Goal: Task Accomplishment & Management: Use online tool/utility

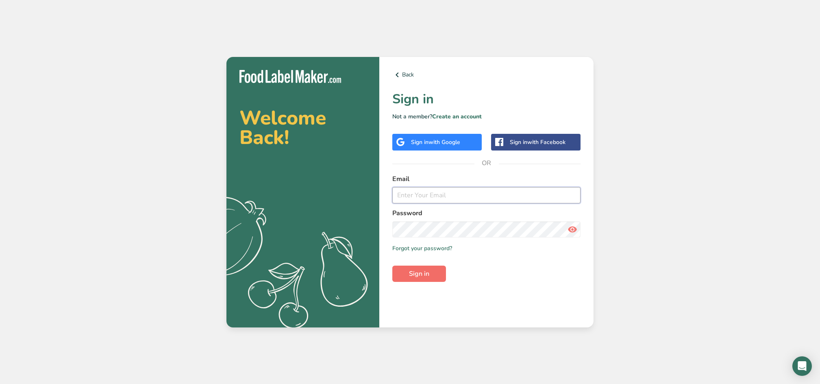
type input "[EMAIL_ADDRESS][DOMAIN_NAME]"
click at [418, 269] on span "Sign in" at bounding box center [419, 274] width 20 height 10
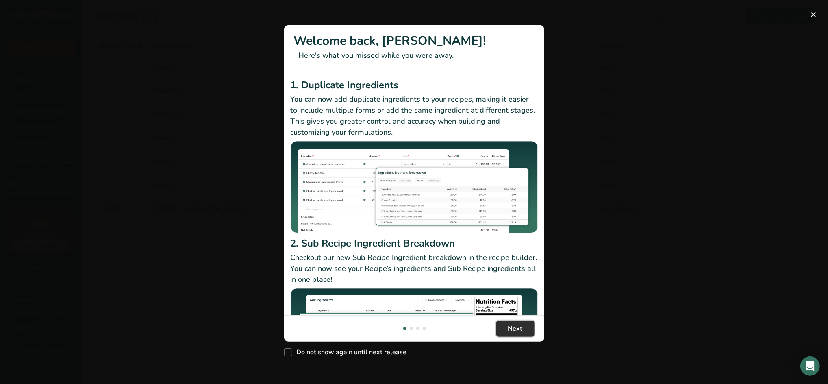
click at [521, 332] on span "Next" at bounding box center [515, 328] width 15 height 10
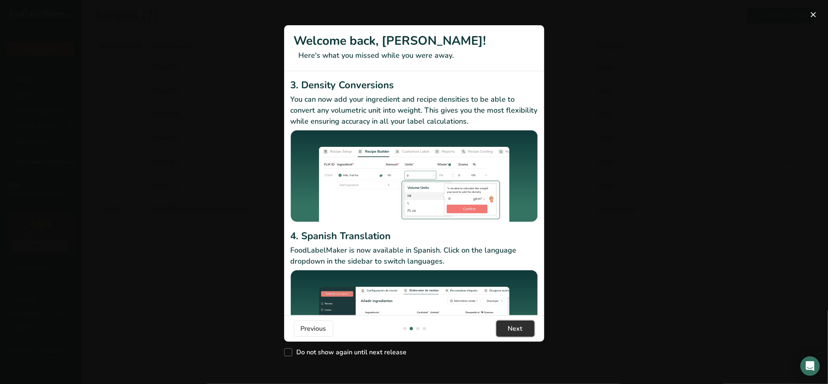
click at [519, 327] on span "Next" at bounding box center [515, 328] width 15 height 10
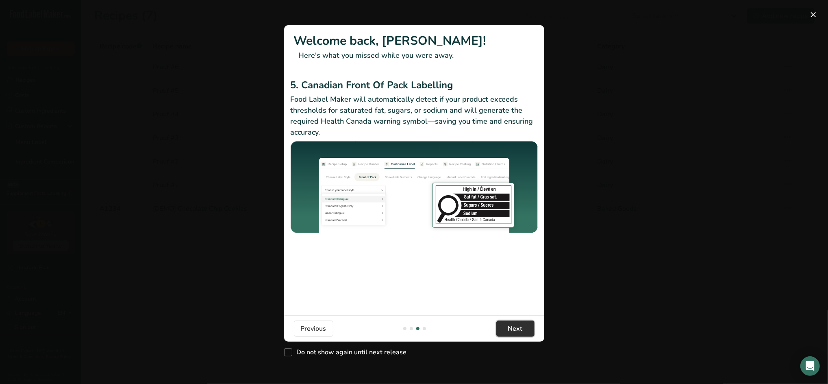
click at [519, 327] on span "Next" at bounding box center [515, 328] width 15 height 10
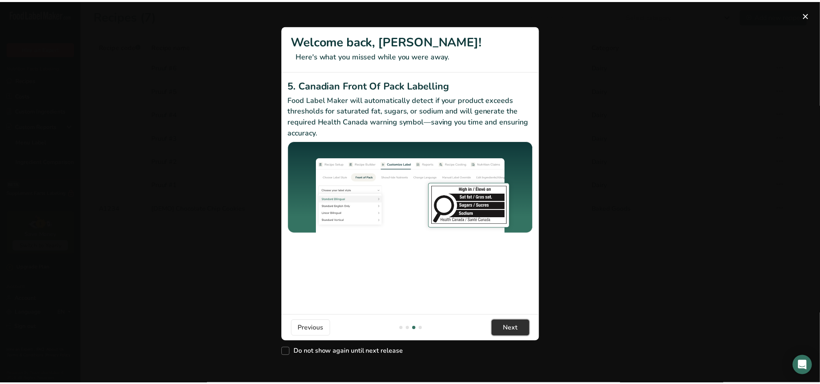
scroll to position [0, 780]
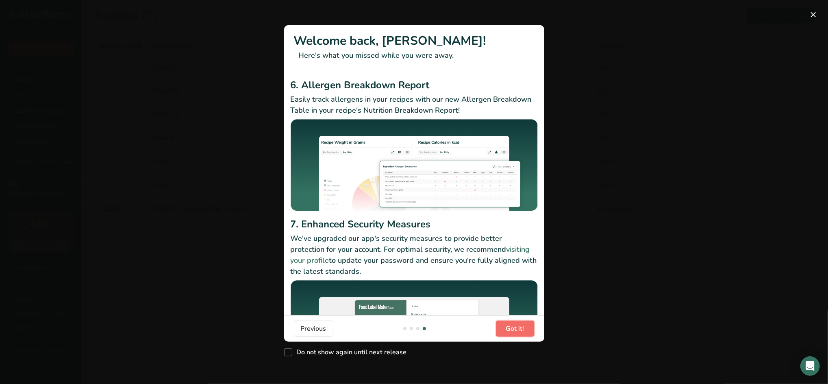
click at [519, 327] on span "Got it!" at bounding box center [515, 328] width 18 height 10
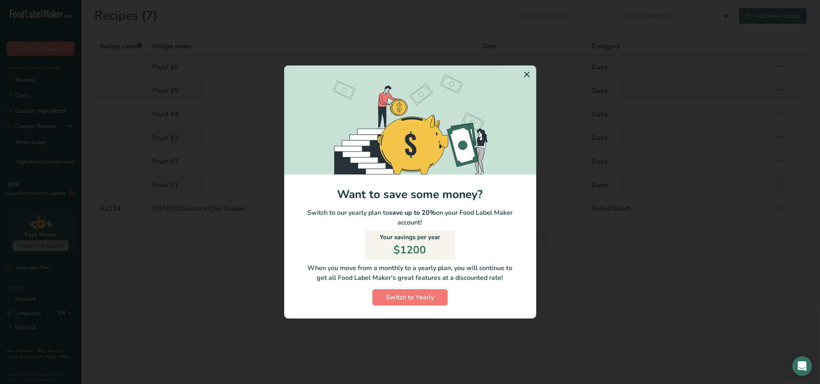
click at [530, 74] on icon "Switch to Yearly Modal" at bounding box center [527, 74] width 10 height 15
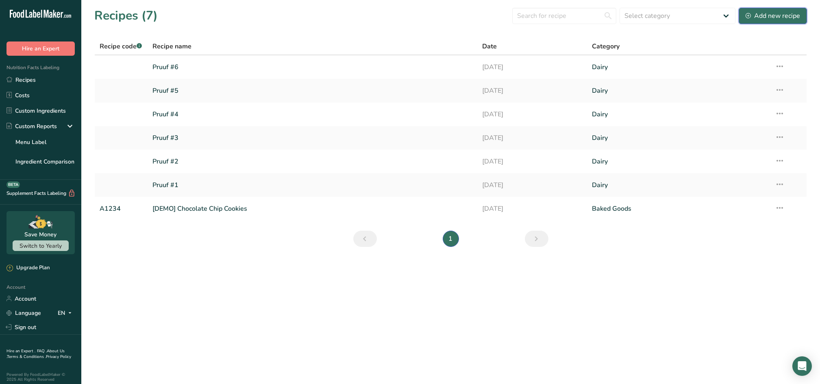
click at [773, 17] on div "Add new recipe" at bounding box center [772, 16] width 54 height 10
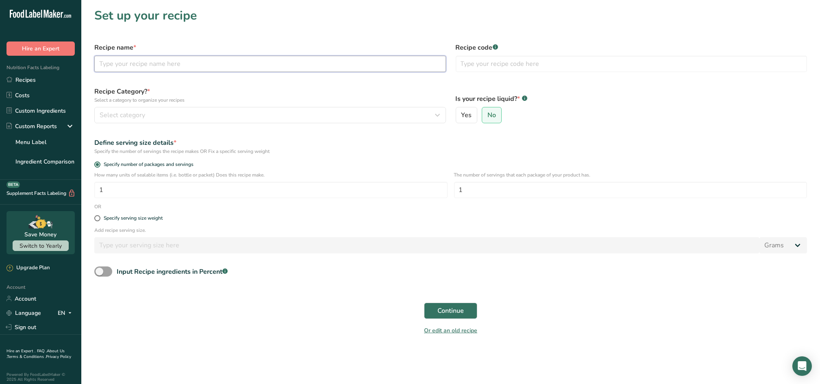
click at [195, 61] on input "text" at bounding box center [269, 64] width 351 height 16
type input "P"
type input "Pruuf #30"
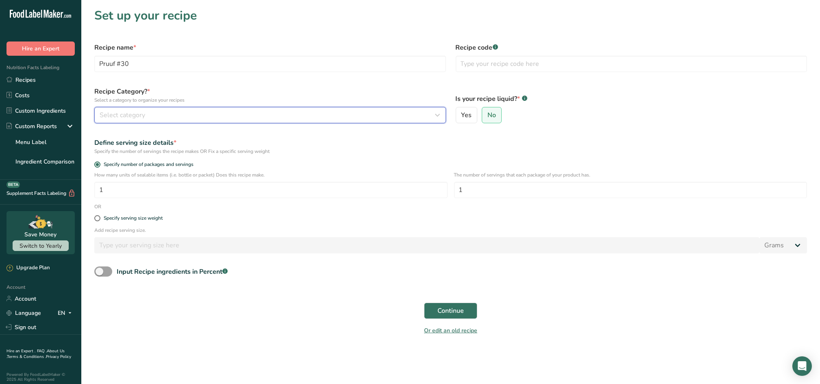
click at [190, 116] on div "Select category" at bounding box center [268, 115] width 336 height 10
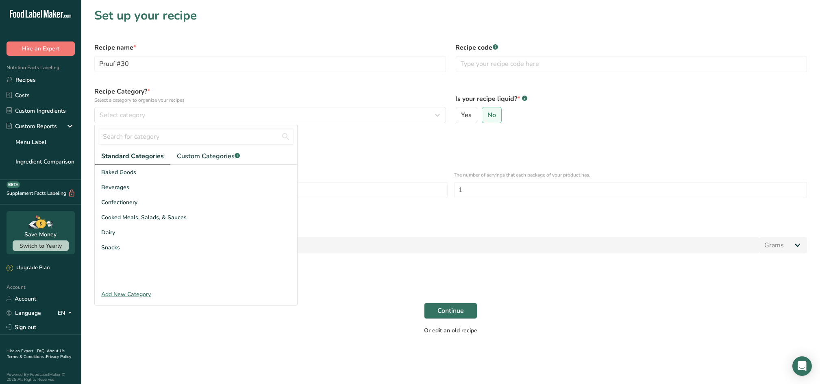
click at [437, 329] on link "Or edit an old recipe" at bounding box center [450, 330] width 53 height 8
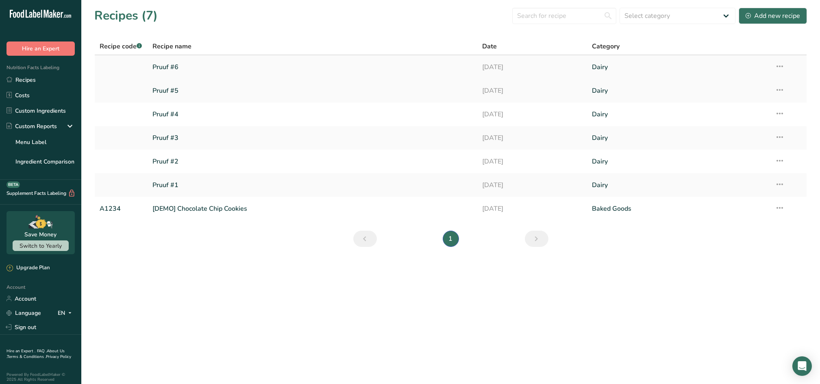
click at [778, 65] on icon at bounding box center [780, 66] width 10 height 15
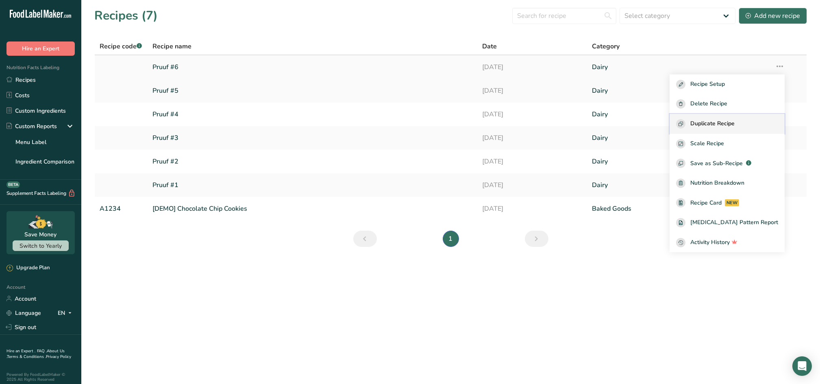
click at [716, 120] on span "Duplicate Recipe" at bounding box center [712, 123] width 44 height 9
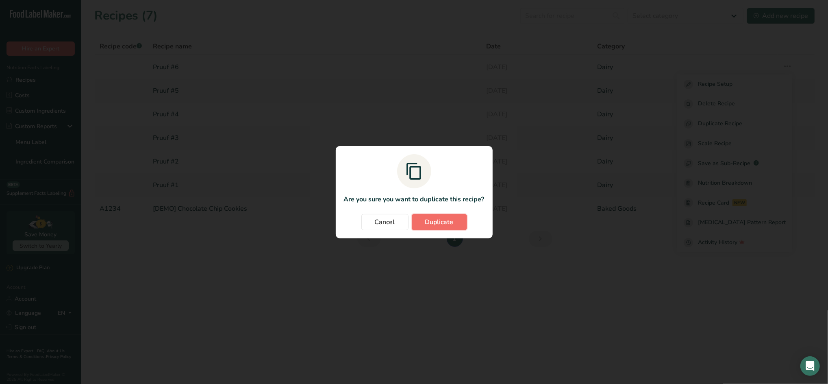
click at [438, 222] on span "Duplicate" at bounding box center [439, 222] width 28 height 10
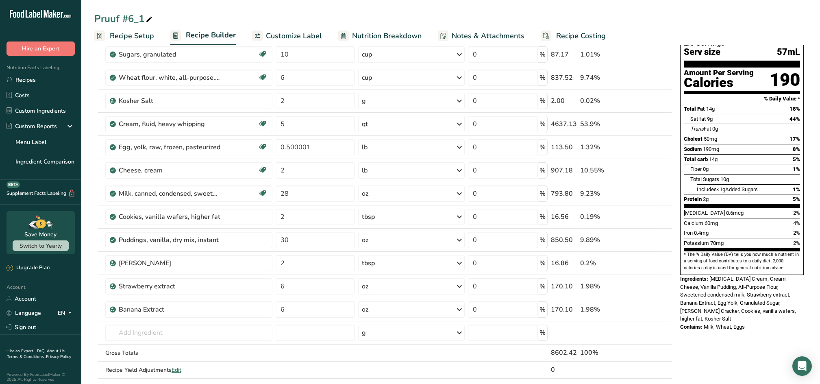
scroll to position [69, 0]
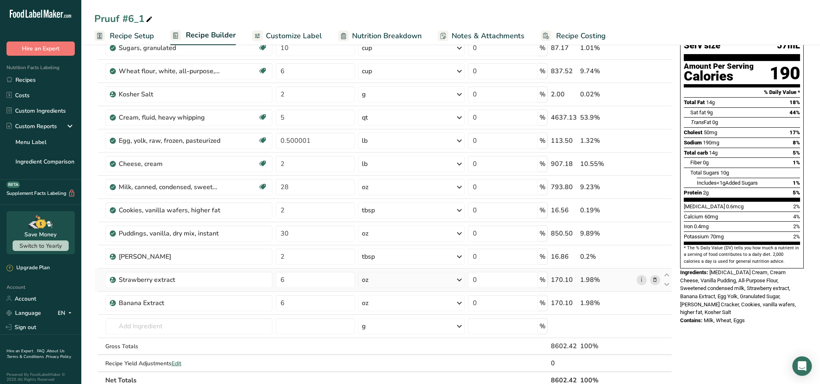
click at [655, 278] on icon at bounding box center [655, 280] width 6 height 9
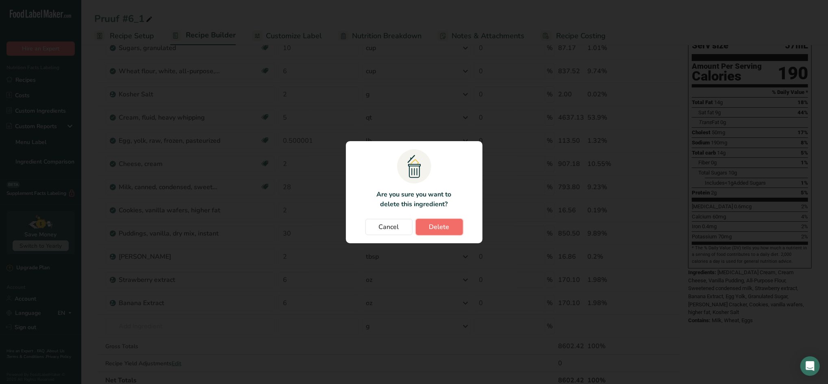
click at [428, 225] on button "Delete" at bounding box center [439, 227] width 47 height 16
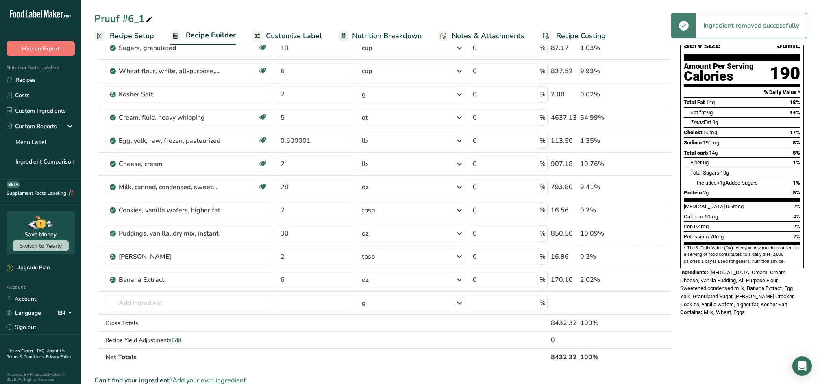
click at [657, 280] on icon at bounding box center [655, 280] width 6 height 9
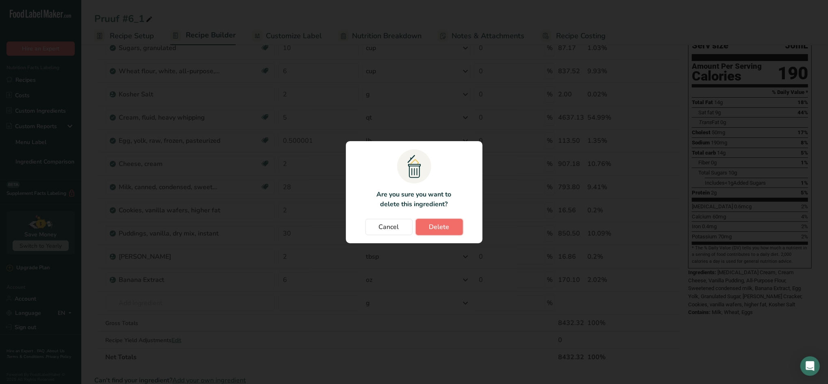
click at [439, 228] on span "Delete" at bounding box center [439, 227] width 20 height 10
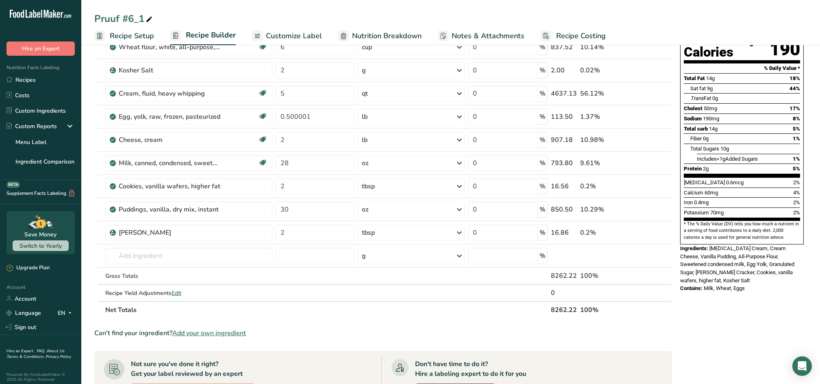
scroll to position [0, 0]
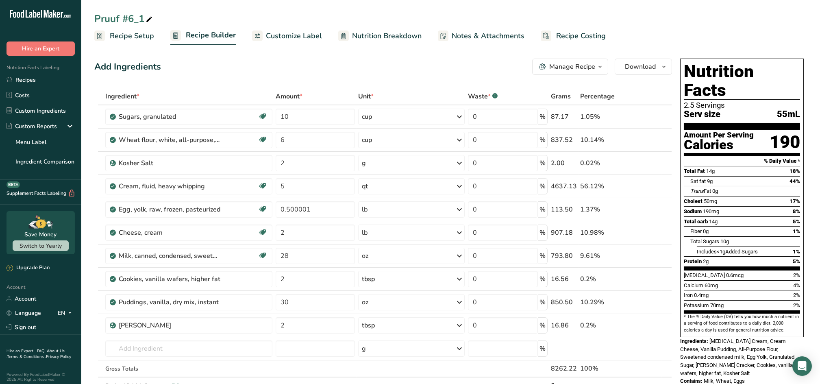
click at [590, 65] on div "Manage Recipe" at bounding box center [572, 67] width 46 height 10
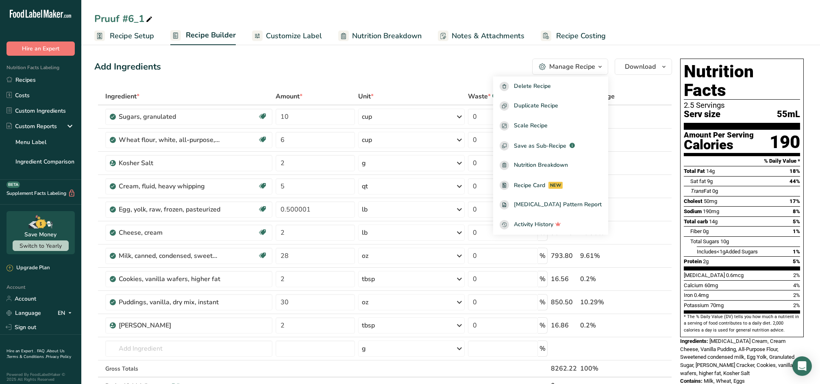
click at [284, 35] on span "Customize Label" at bounding box center [294, 35] width 56 height 11
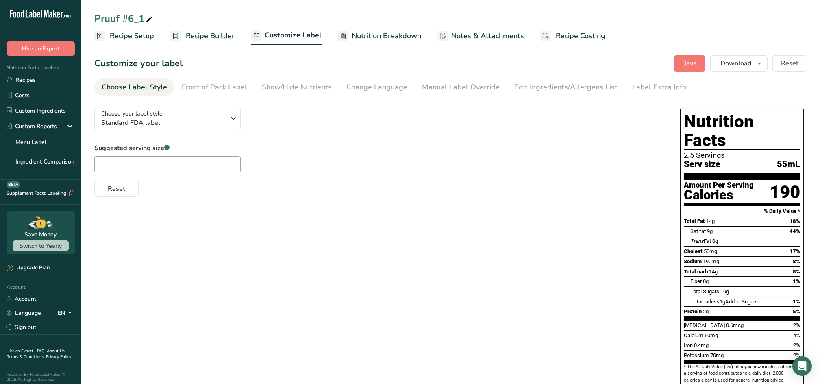
click at [220, 34] on span "Recipe Builder" at bounding box center [210, 35] width 49 height 11
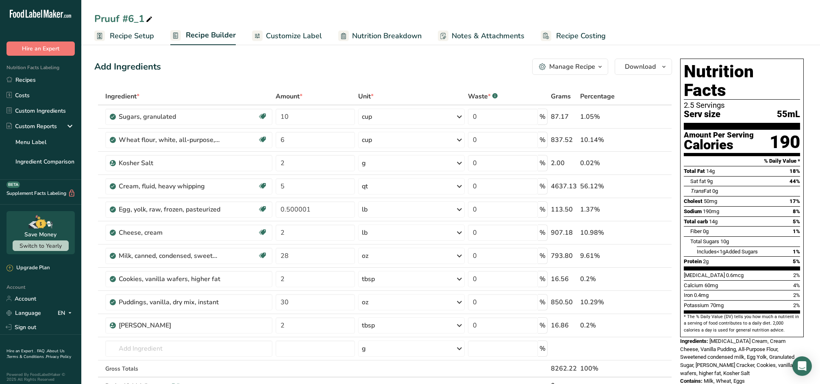
click at [150, 41] on link "Recipe Setup" at bounding box center [124, 36] width 60 height 18
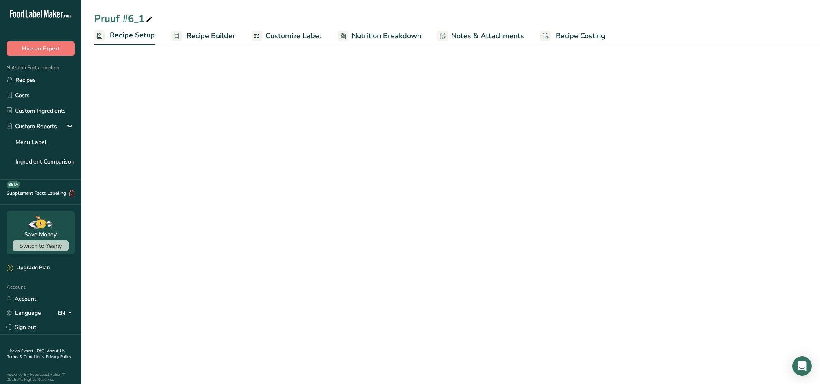
select select "22"
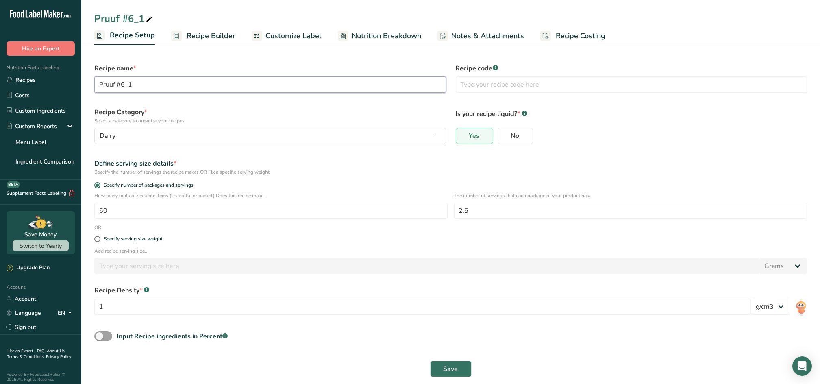
drag, startPoint x: 135, startPoint y: 83, endPoint x: 121, endPoint y: 85, distance: 14.0
click at [121, 85] on input "Pruuf #6_1" at bounding box center [269, 84] width 351 height 16
type input "Pruuf #30"
drag, startPoint x: 439, startPoint y: 371, endPoint x: 449, endPoint y: 367, distance: 10.4
click at [440, 371] on button "Save" at bounding box center [450, 368] width 41 height 16
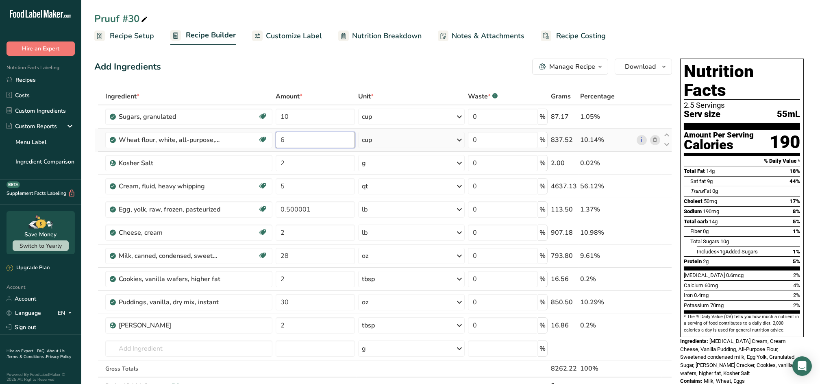
click at [323, 141] on input "6" at bounding box center [316, 140] width 80 height 16
type input "3"
click at [311, 114] on div "Ingredient * Amount * Unit * Waste * .a-a{fill:#347362;}.b-a{fill:#fff;} Grams …" at bounding box center [382, 249] width 577 height 323
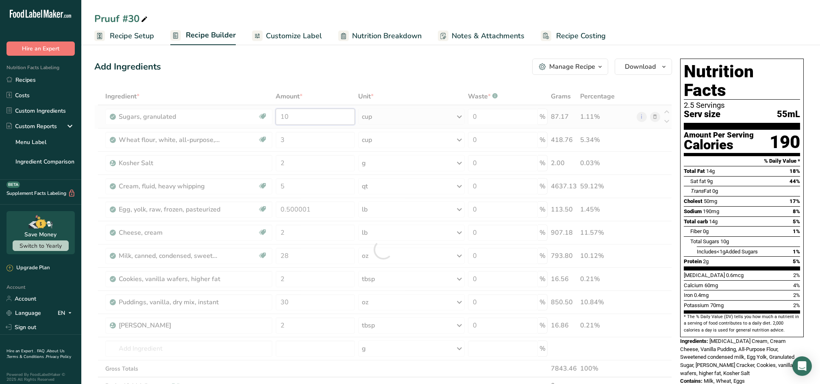
type input "1"
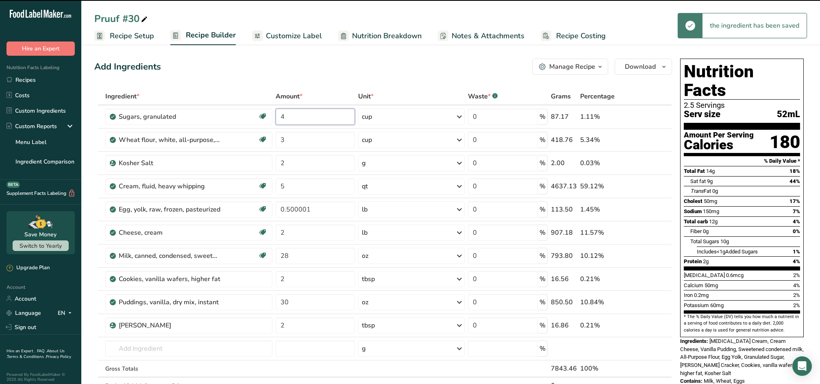
type input "10"
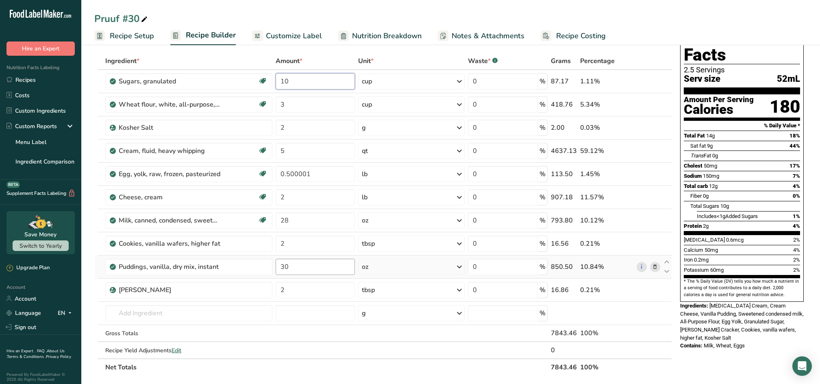
scroll to position [54, 0]
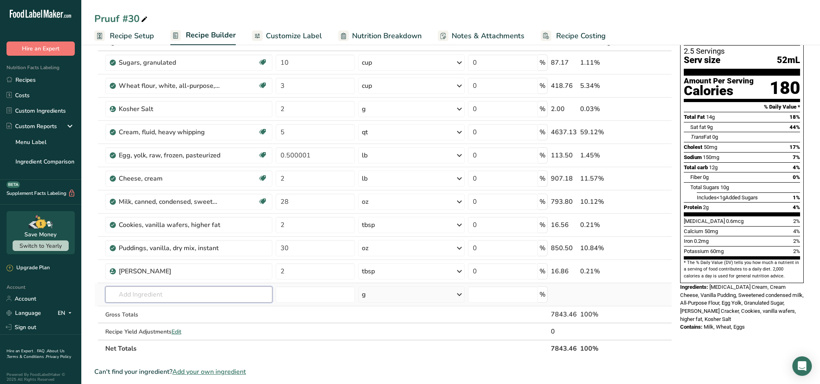
click at [214, 299] on div "Ingredient * Amount * Unit * Waste * .a-a{fill:#347362;}.b-a{fill:#fff;} Grams …" at bounding box center [382, 195] width 577 height 323
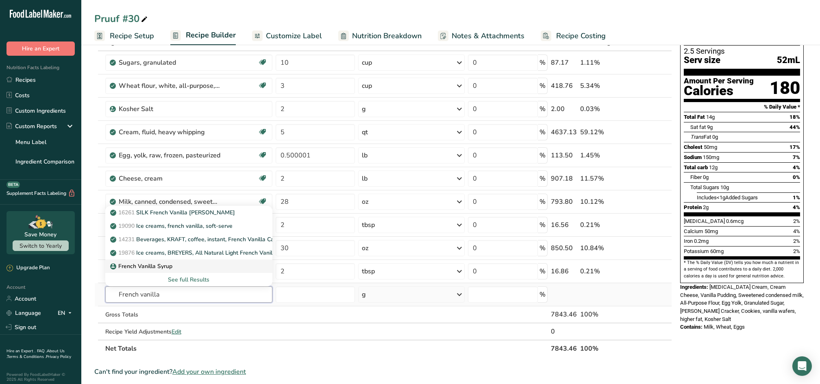
type input "French vanilla"
click at [166, 264] on p "French Vanilla Syrup" at bounding box center [142, 266] width 61 height 9
type input "French Vanilla Syrup"
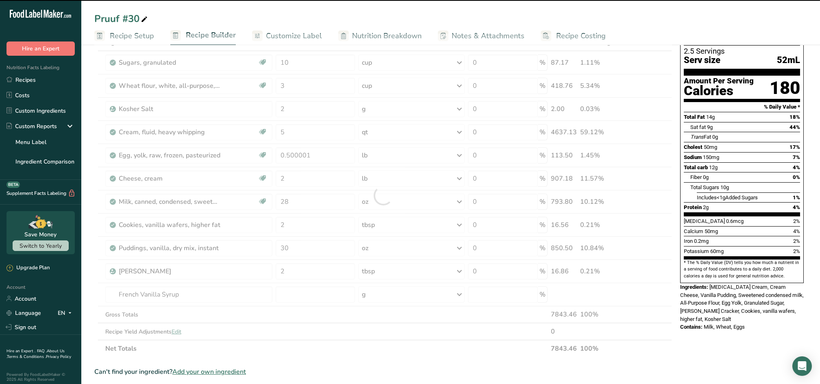
type input "0"
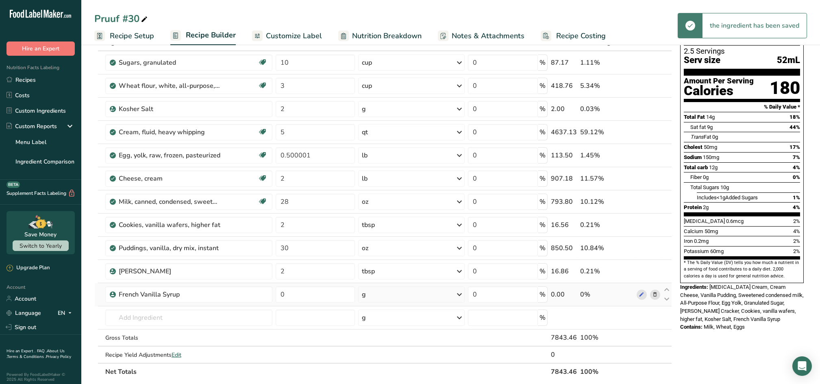
click at [462, 297] on icon at bounding box center [459, 294] width 10 height 15
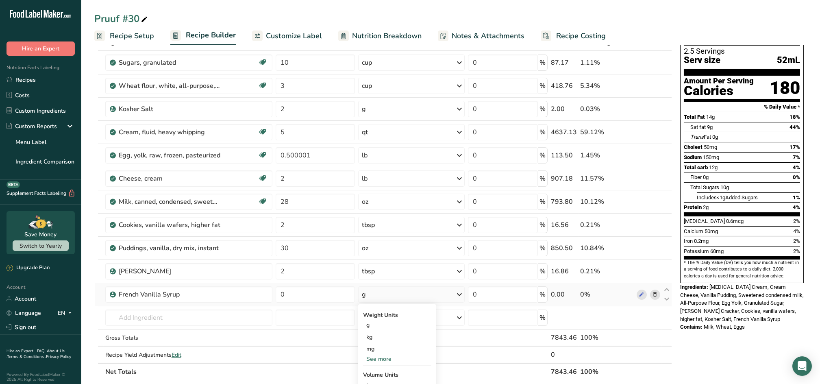
click at [369, 359] on div "See more" at bounding box center [397, 358] width 68 height 9
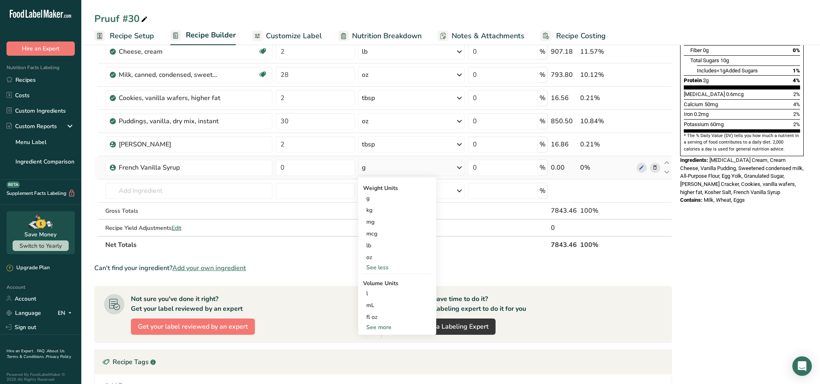
scroll to position [163, 0]
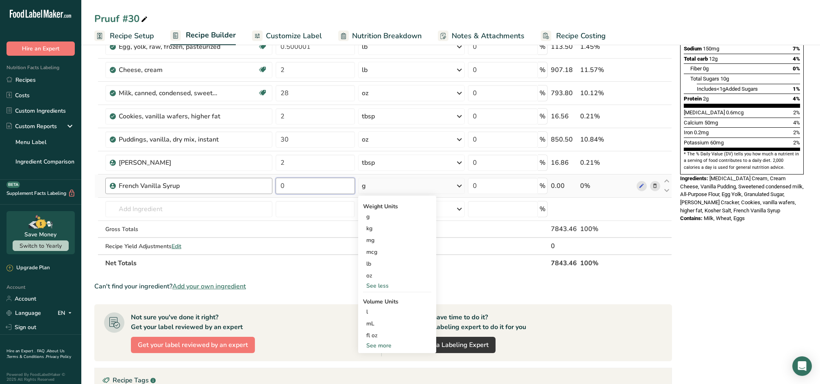
drag, startPoint x: 286, startPoint y: 185, endPoint x: 264, endPoint y: 178, distance: 23.4
click at [264, 180] on tr "French Vanilla Syrup 0 g Weight Units g kg mg mcg lb oz See less Volume Units l…" at bounding box center [383, 185] width 577 height 23
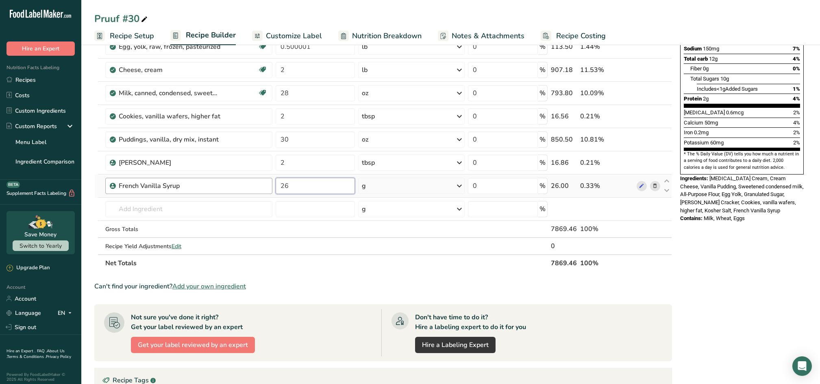
type input "2"
type input "2.667"
click at [204, 206] on div "Ingredient * Amount * Unit * Waste * .a-a{fill:#347362;}.b-a{fill:#fff;} Grams …" at bounding box center [382, 98] width 577 height 346
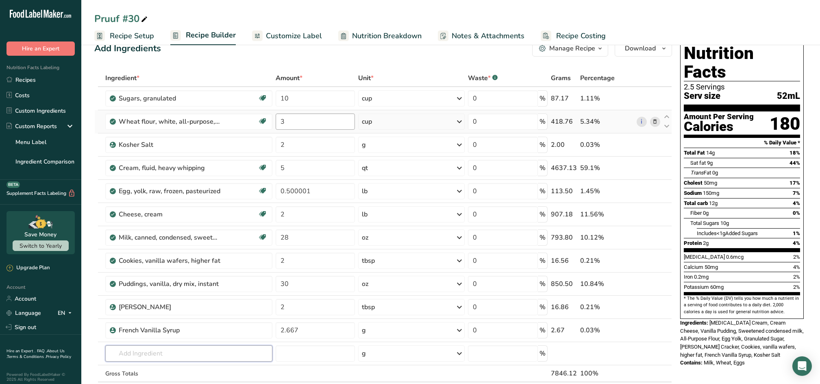
scroll to position [0, 0]
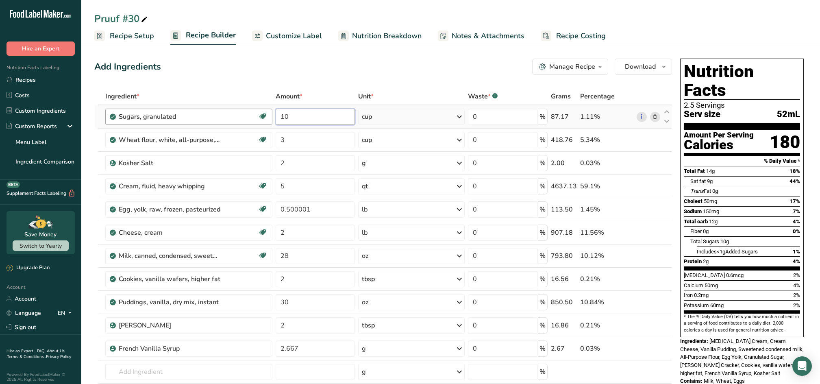
drag, startPoint x: 302, startPoint y: 115, endPoint x: 250, endPoint y: 109, distance: 52.3
click at [250, 109] on tr "Sugars, granulated Dairy free Gluten free Vegan Vegetarian Soy free 10 cup Port…" at bounding box center [383, 116] width 577 height 23
type input "4"
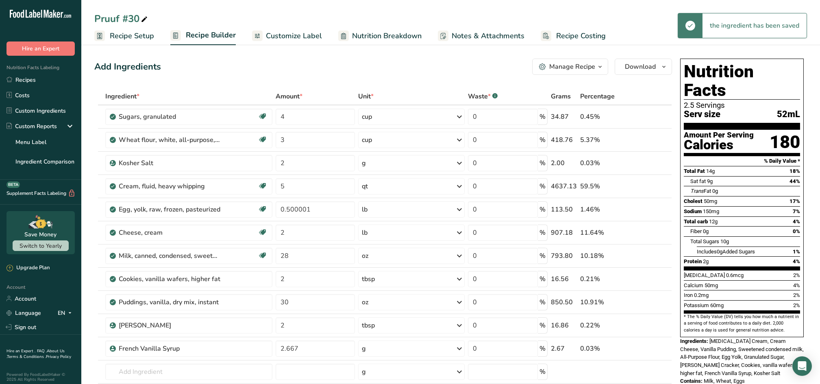
click at [334, 67] on div "Add Ingredients Manage Recipe Delete Recipe Duplicate Recipe Scale Recipe Save …" at bounding box center [382, 67] width 577 height 16
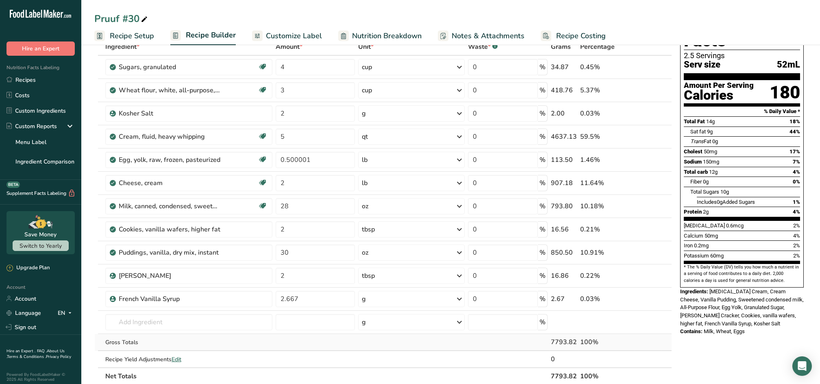
scroll to position [108, 0]
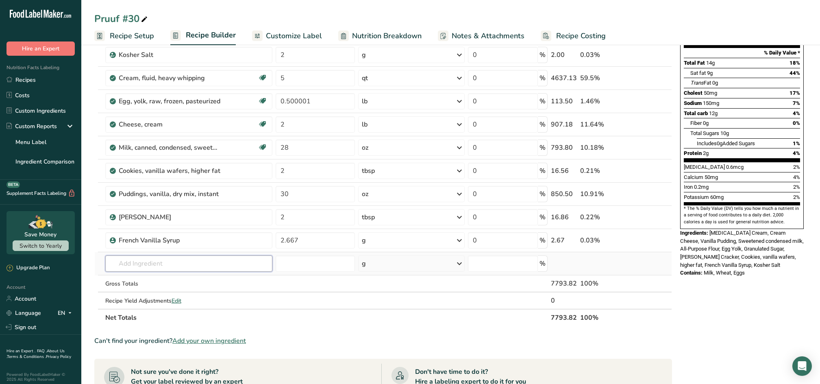
click at [157, 263] on input "text" at bounding box center [188, 263] width 167 height 16
drag, startPoint x: 142, startPoint y: 262, endPoint x: 46, endPoint y: 267, distance: 96.5
click at [46, 271] on div ".a-20{fill:#fff;} Hire an Expert Nutrition Facts Labeling Recipes Costs Custom …" at bounding box center [410, 255] width 820 height 727
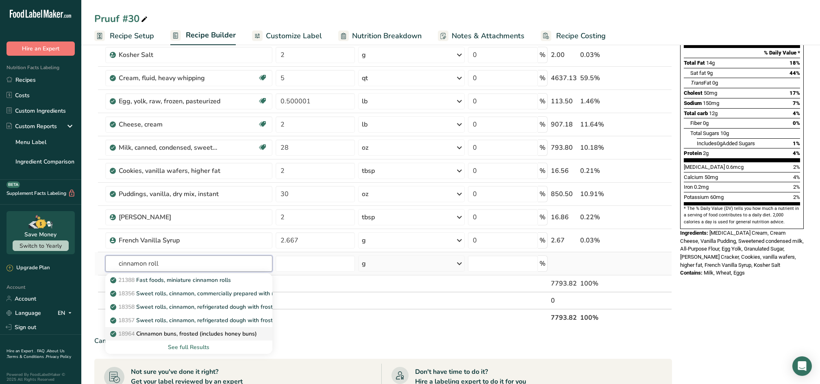
type input "cinnamon roll"
click at [179, 332] on p "18964 Cinnamon buns, frosted (includes honey buns)" at bounding box center [184, 333] width 145 height 9
type input "Cinnamon buns, frosted (includes honey buns)"
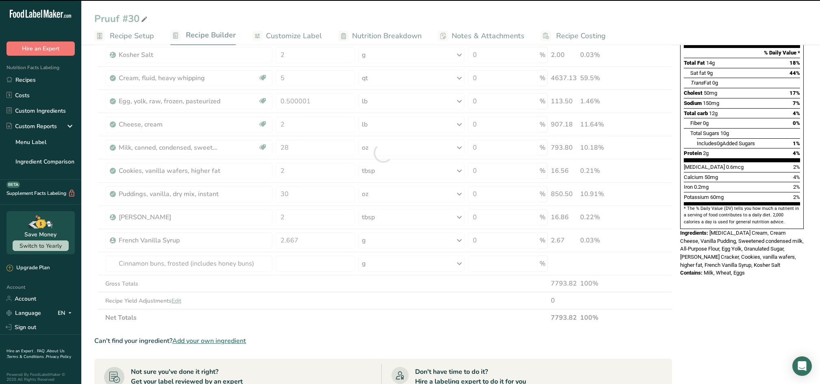
type input "0"
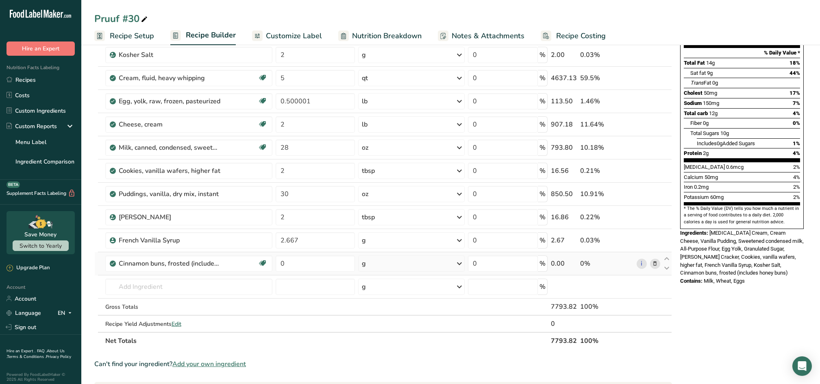
click at [655, 260] on icon at bounding box center [655, 263] width 6 height 9
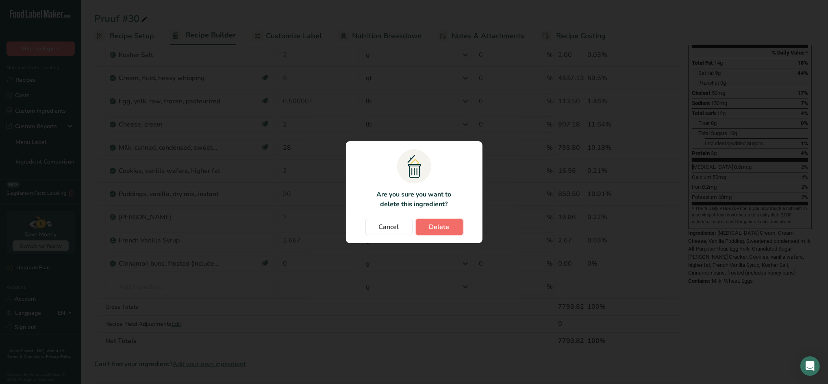
click at [457, 223] on button "Delete" at bounding box center [439, 227] width 47 height 16
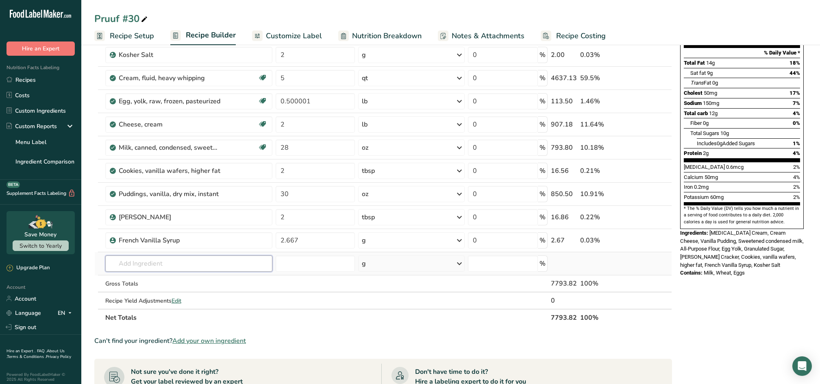
drag, startPoint x: 161, startPoint y: 259, endPoint x: 160, endPoint y: 254, distance: 4.9
click at [160, 258] on input "text" at bounding box center [188, 263] width 167 height 16
type input "z"
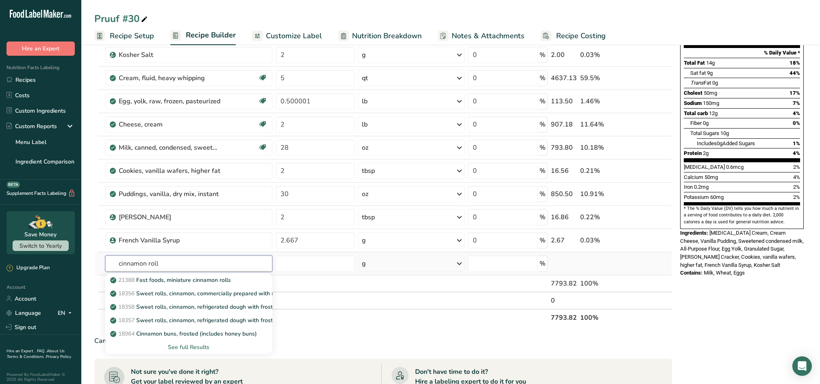
type input "cinnamon roll"
click at [181, 346] on div "See full Results" at bounding box center [189, 347] width 154 height 9
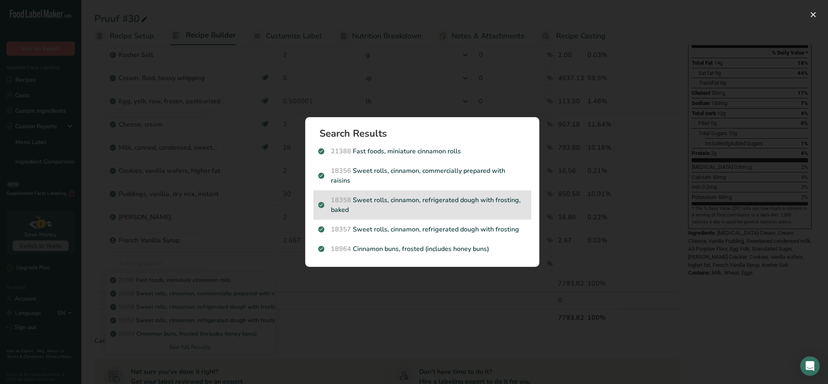
click at [375, 197] on p "18358 Sweet rolls, cinnamon, refrigerated dough with frosting, baked" at bounding box center [422, 205] width 208 height 20
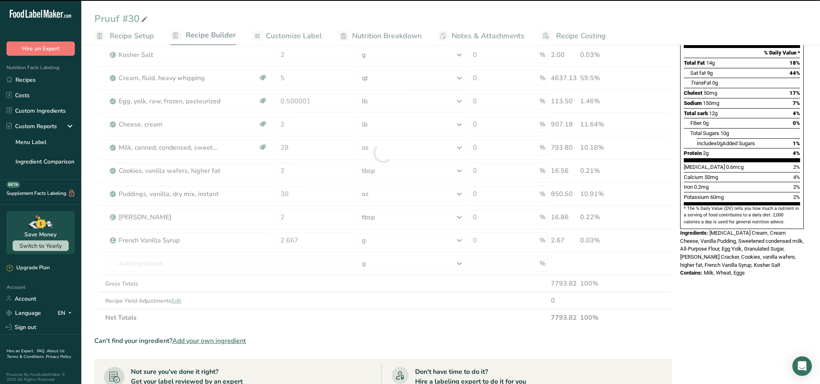
type input "0"
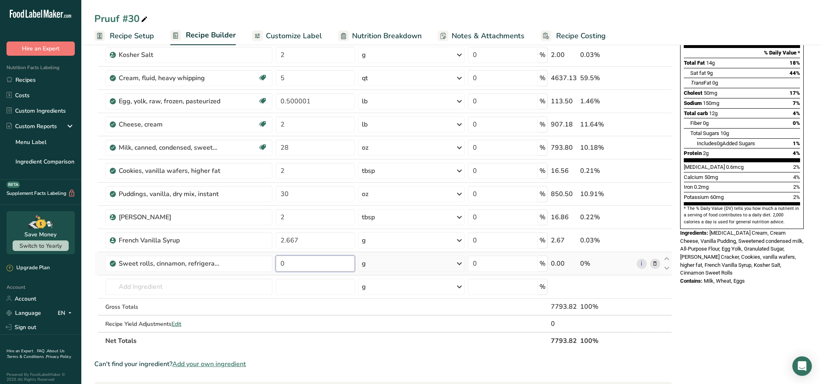
click at [295, 264] on input "0" at bounding box center [316, 263] width 80 height 16
click at [295, 263] on input "number" at bounding box center [316, 263] width 80 height 16
click at [340, 263] on input "number" at bounding box center [316, 263] width 80 height 16
type input "2"
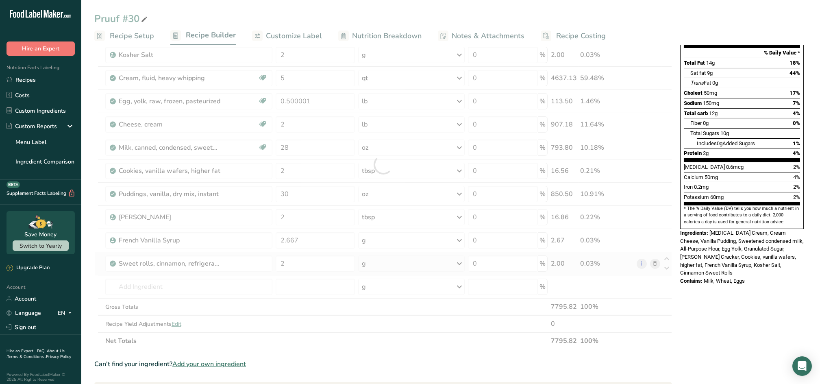
click at [460, 264] on div "Ingredient * Amount * Unit * Waste * .a-a{fill:#347362;}.b-a{fill:#fff;} Grams …" at bounding box center [382, 164] width 577 height 369
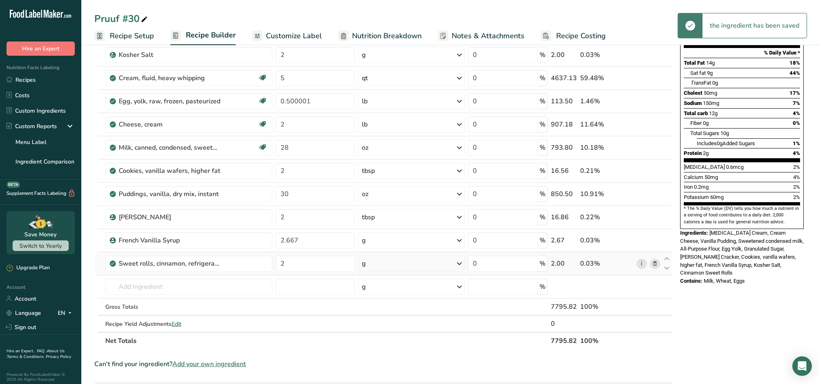
click at [459, 265] on icon at bounding box center [459, 263] width 10 height 15
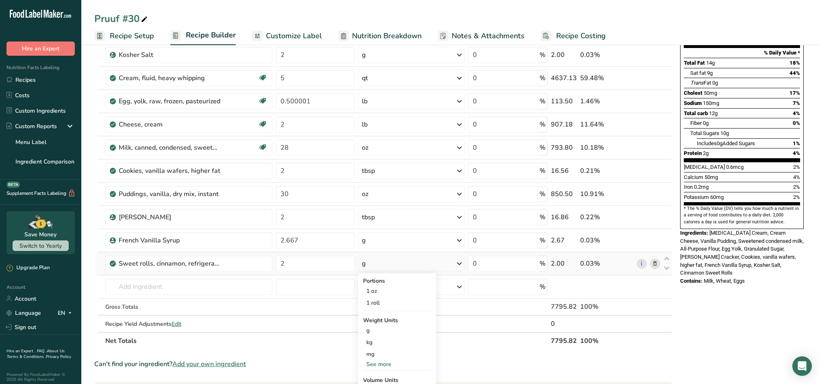
click at [371, 362] on div "See more" at bounding box center [397, 364] width 68 height 9
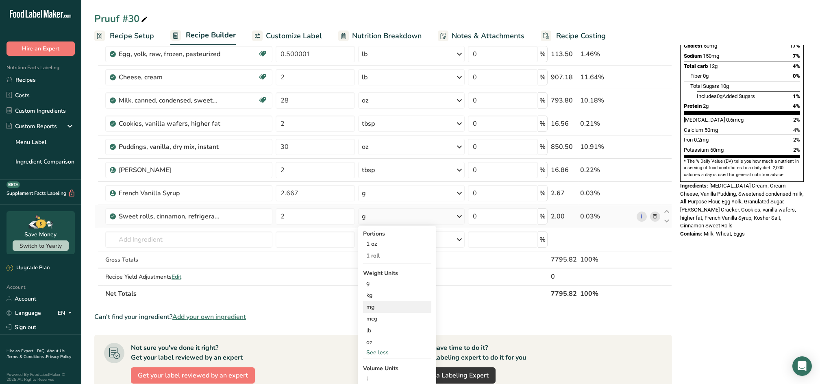
scroll to position [217, 0]
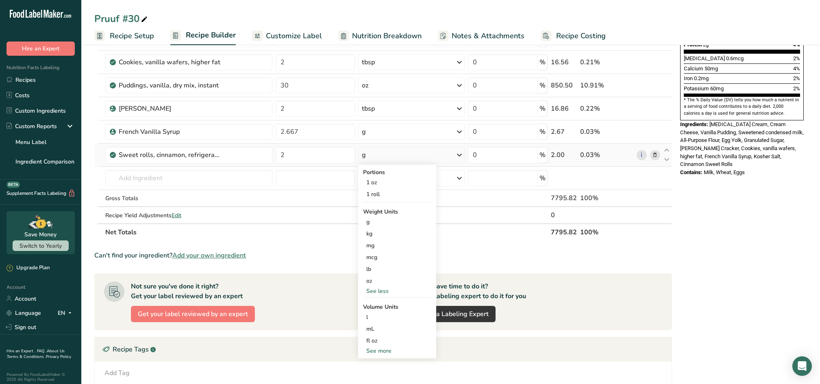
click at [374, 348] on div "See more" at bounding box center [397, 350] width 68 height 9
click at [382, 353] on div "tbsp" at bounding box center [397, 352] width 62 height 9
click at [369, 352] on div "tbsp" at bounding box center [397, 352] width 62 height 9
click at [375, 351] on div "tbsp" at bounding box center [397, 352] width 62 height 9
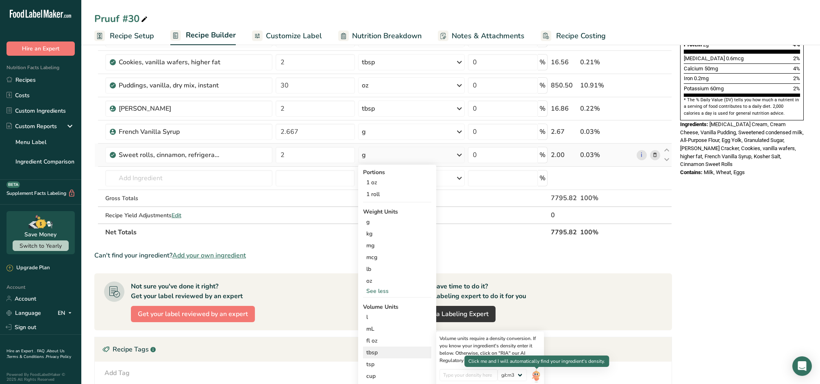
click at [536, 376] on img at bounding box center [536, 376] width 9 height 14
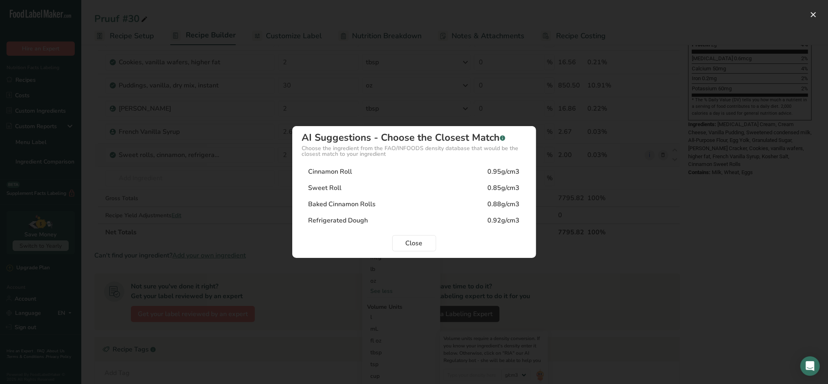
click at [345, 203] on div "Baked Cinnamon Rolls" at bounding box center [341, 204] width 67 height 10
type input "0.88"
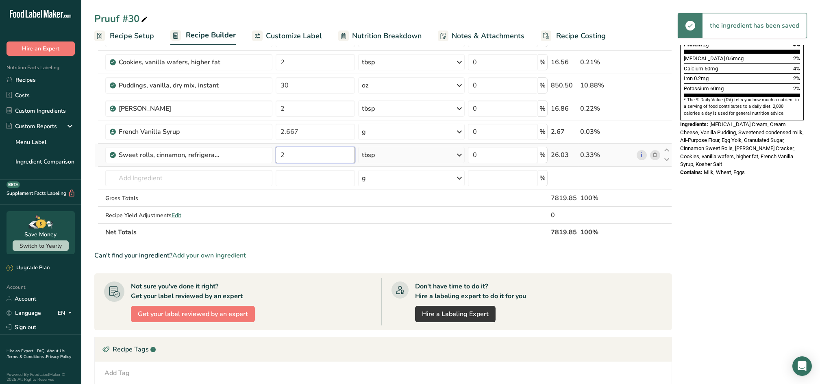
click at [293, 158] on input "2" at bounding box center [316, 155] width 80 height 16
type input "3"
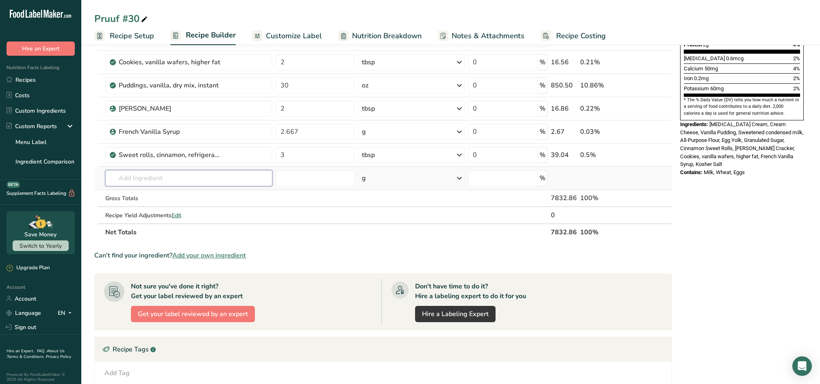
click at [158, 174] on div "Ingredient * Amount * Unit * Waste * .a-a{fill:#347362;}.b-a{fill:#fff;} Grams …" at bounding box center [382, 55] width 577 height 369
click at [150, 174] on input "text" at bounding box center [188, 178] width 167 height 16
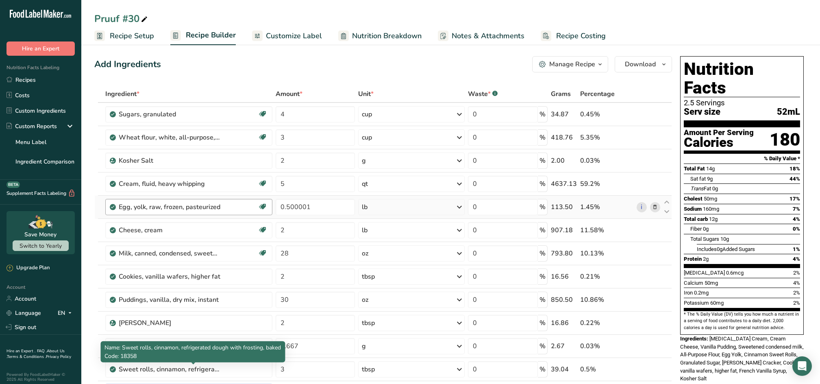
scroll to position [0, 0]
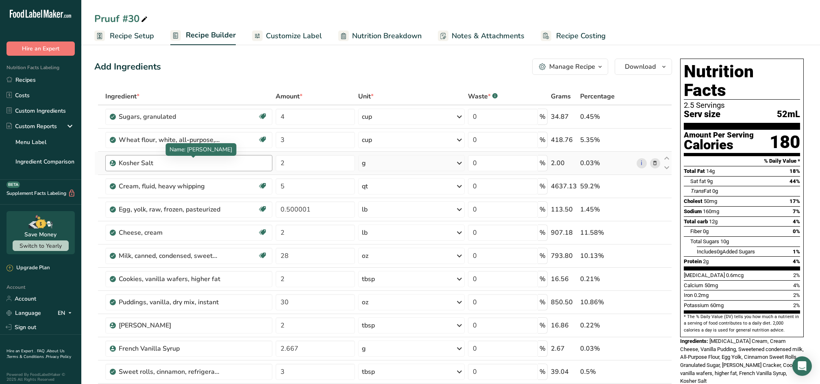
click at [195, 159] on div "Kosher Salt" at bounding box center [170, 163] width 102 height 10
click at [137, 162] on div "Kosher Salt" at bounding box center [170, 163] width 102 height 10
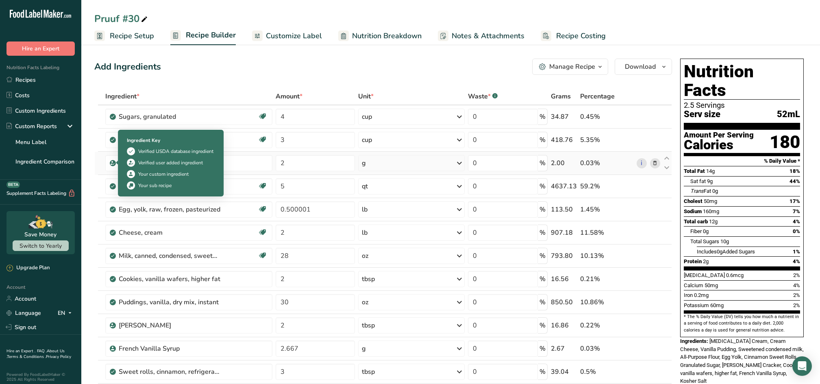
drag, startPoint x: 139, startPoint y: 162, endPoint x: 112, endPoint y: 160, distance: 26.5
click at [112, 160] on td "Kosher Salt" at bounding box center [189, 163] width 170 height 23
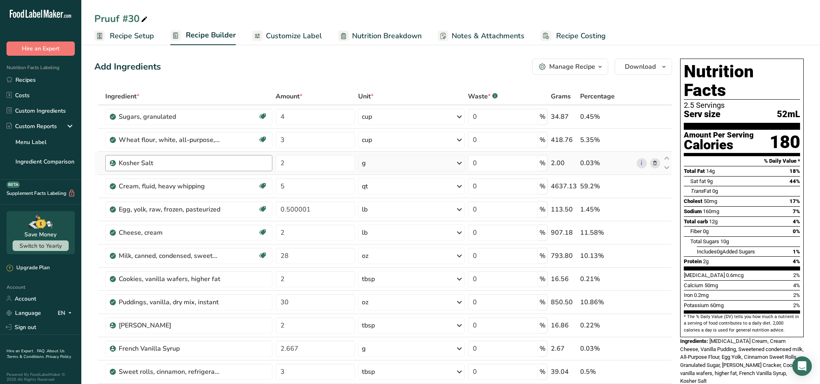
click at [244, 167] on div "Kosher Salt" at bounding box center [188, 163] width 167 height 16
click at [655, 160] on icon at bounding box center [655, 163] width 6 height 9
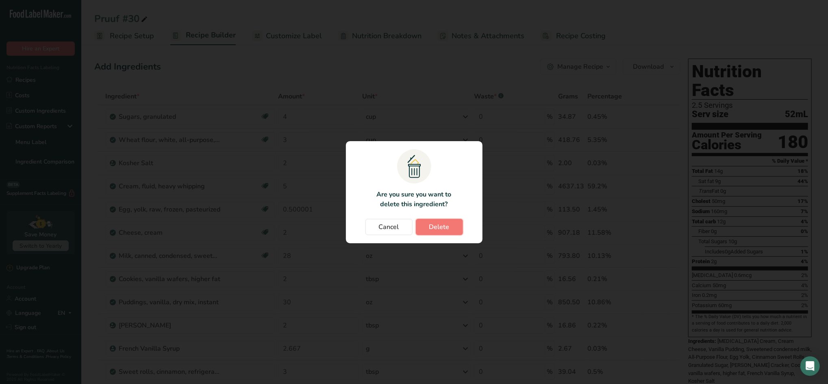
click at [426, 229] on button "Delete" at bounding box center [439, 227] width 47 height 16
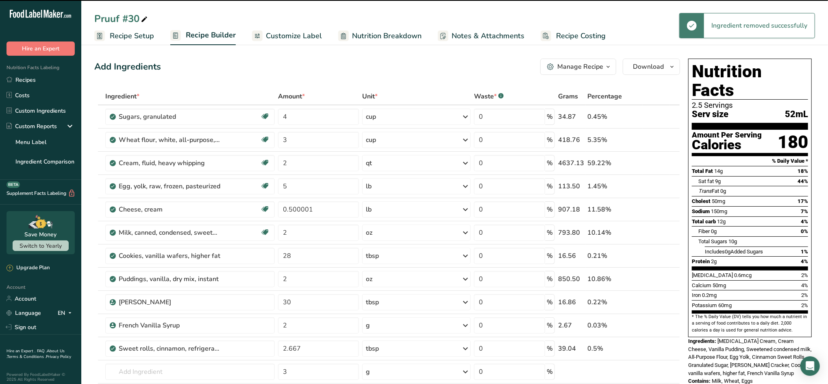
type input "5"
type input "0.500001"
type input "2"
type input "28"
type input "2"
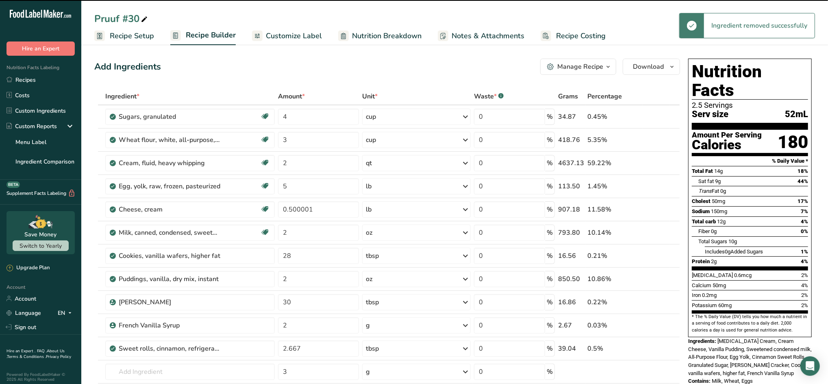
type input "30"
type input "2"
type input "2.667"
type input "3"
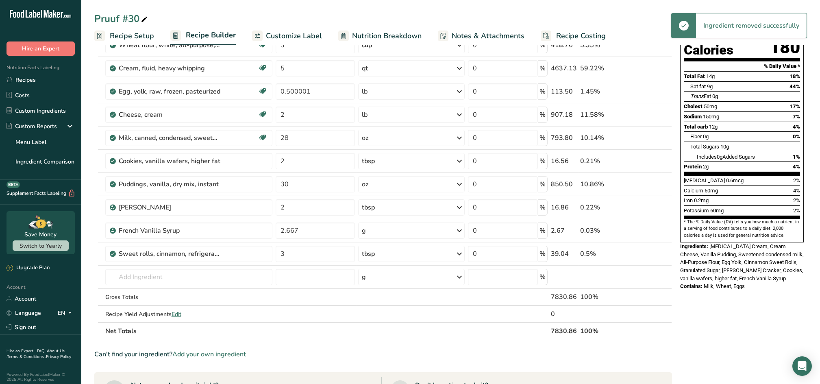
scroll to position [217, 0]
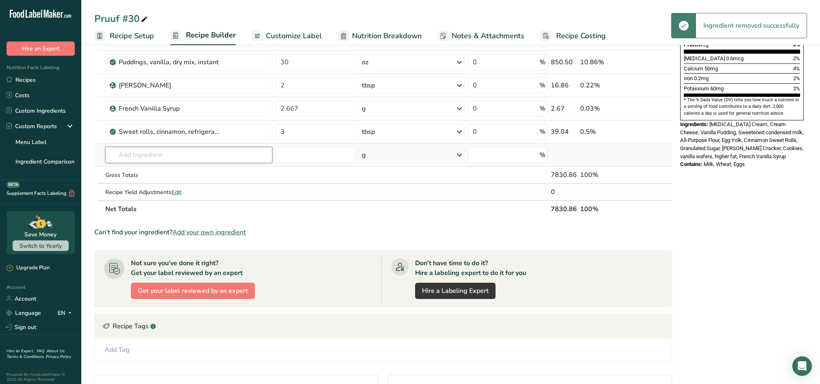
click at [139, 158] on input "text" at bounding box center [188, 155] width 167 height 16
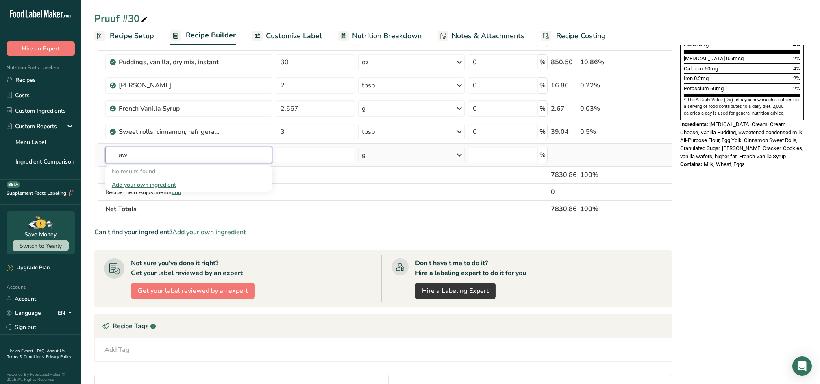
type input "a"
type input "him"
click at [141, 173] on p "Himalayan Pink Salt" at bounding box center [141, 171] width 59 height 9
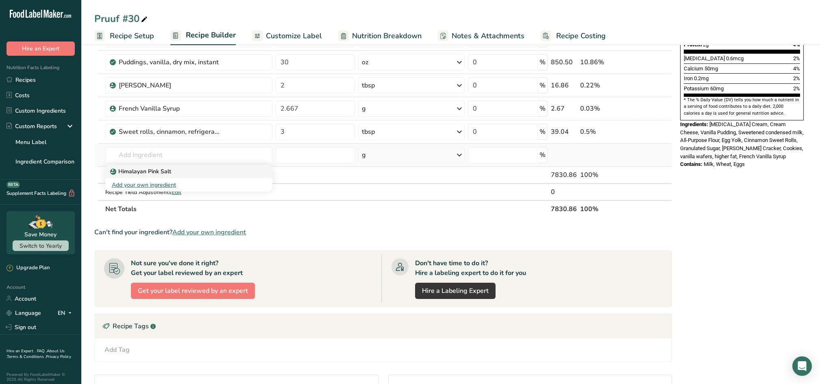
type input "Himalayan Pink Salt"
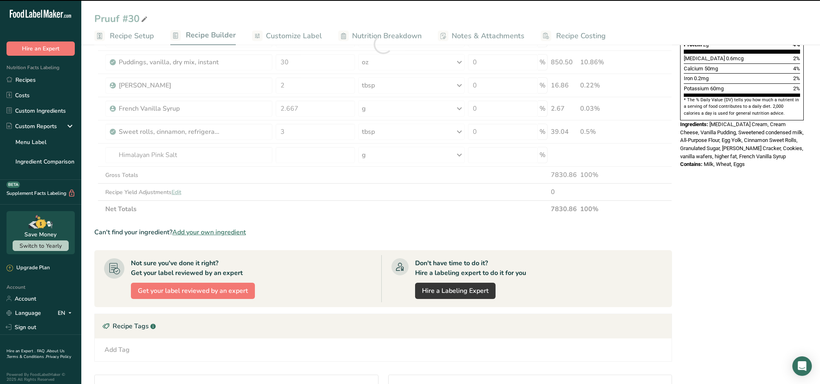
type input "0"
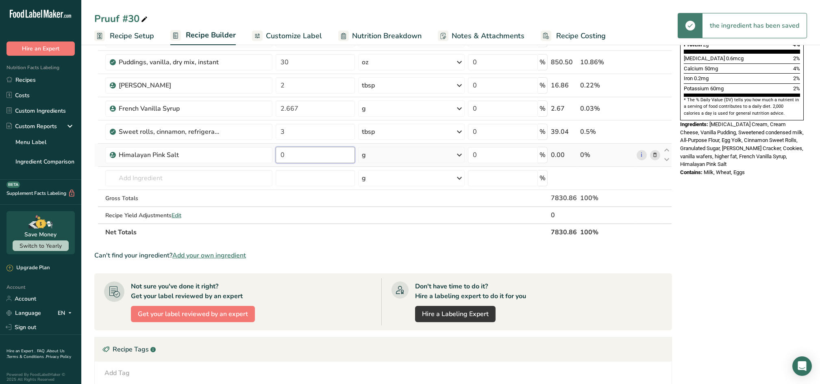
click at [320, 156] on input "0" at bounding box center [316, 155] width 80 height 16
type input "1"
click at [435, 156] on div "Ingredient * Amount * Unit * Waste * .a-a{fill:#347362;}.b-a{fill:#fff;} Grams …" at bounding box center [382, 55] width 577 height 369
click at [455, 151] on icon at bounding box center [459, 155] width 10 height 15
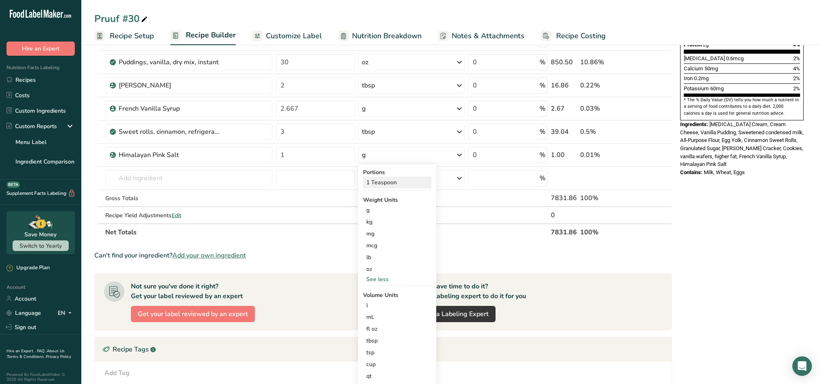
click at [385, 178] on div "1 Teaspoon" at bounding box center [397, 182] width 68 height 12
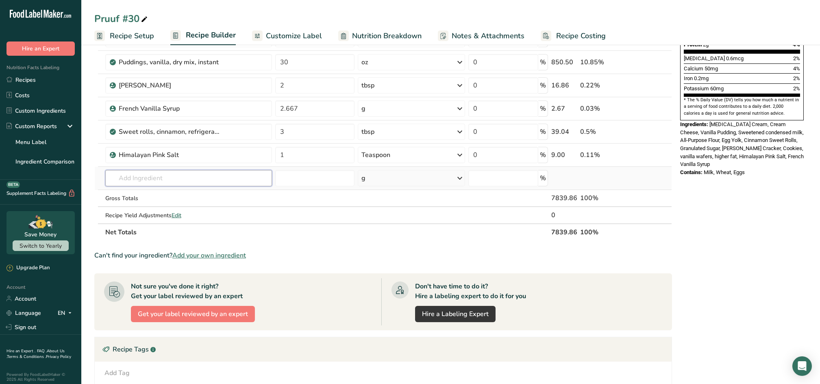
click at [155, 178] on input "text" at bounding box center [188, 178] width 167 height 16
type input "1"
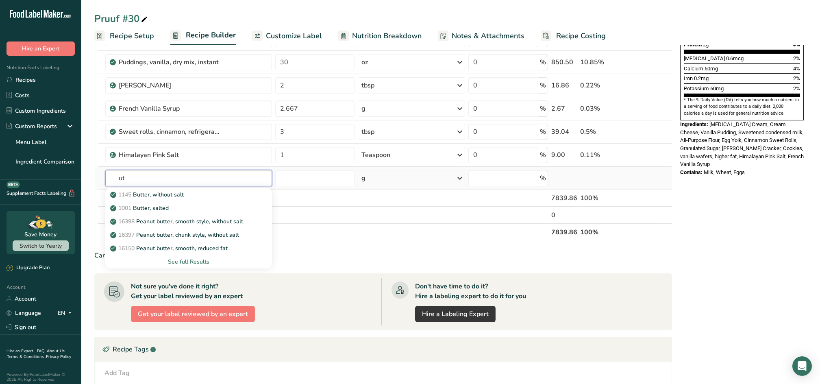
type input "u"
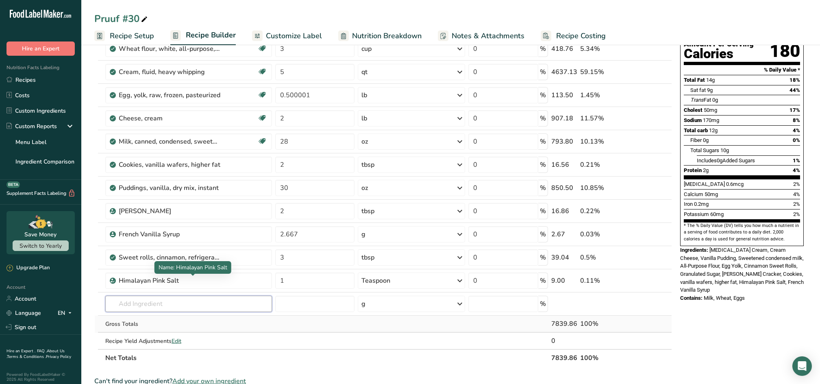
scroll to position [108, 0]
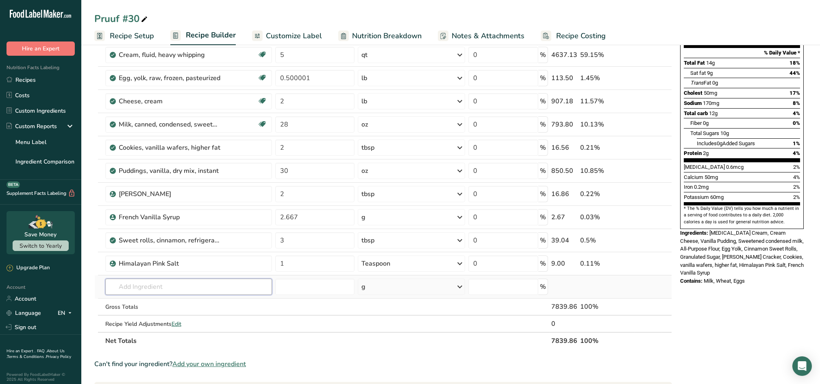
click at [146, 291] on input "text" at bounding box center [188, 286] width 167 height 16
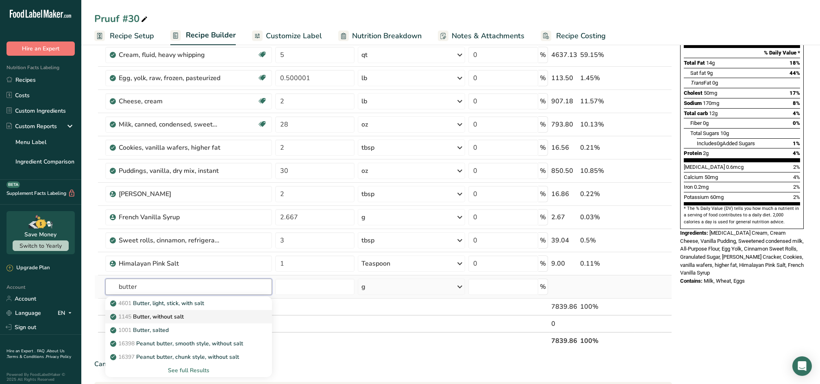
type input "butter"
click at [182, 315] on p "1145 Butter, without salt" at bounding box center [148, 316] width 72 height 9
type input "Butter, without salt"
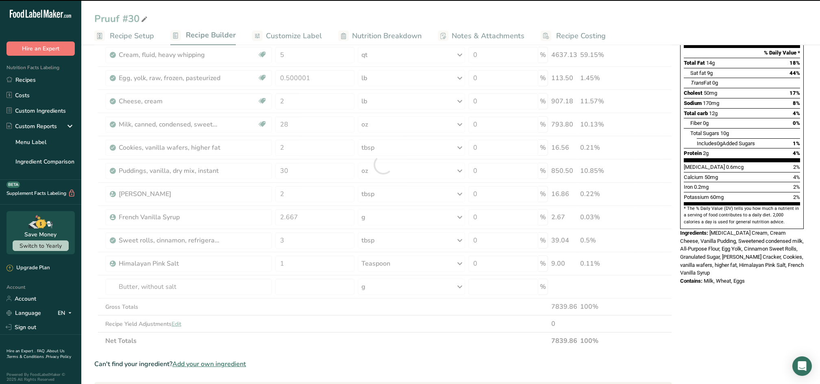
type input "0"
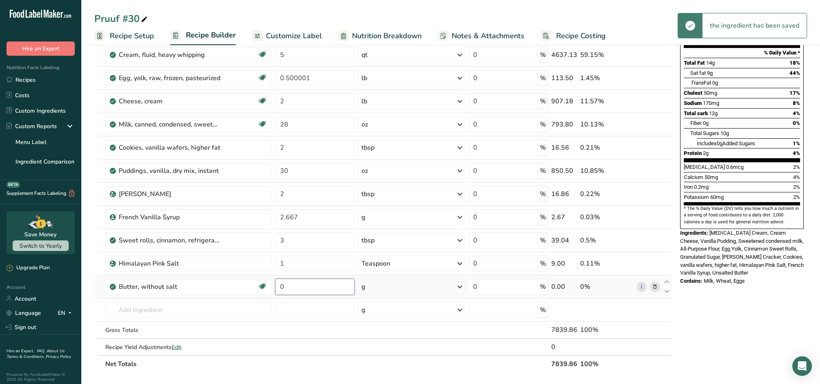
click at [343, 285] on input "0" at bounding box center [314, 286] width 79 height 16
type input "1"
click at [451, 282] on div "Ingredient * Amount * Unit * Waste * .a-a{fill:#347362;}.b-a{fill:#fff;} Grams …" at bounding box center [382, 176] width 577 height 393
click at [456, 287] on icon at bounding box center [460, 286] width 10 height 15
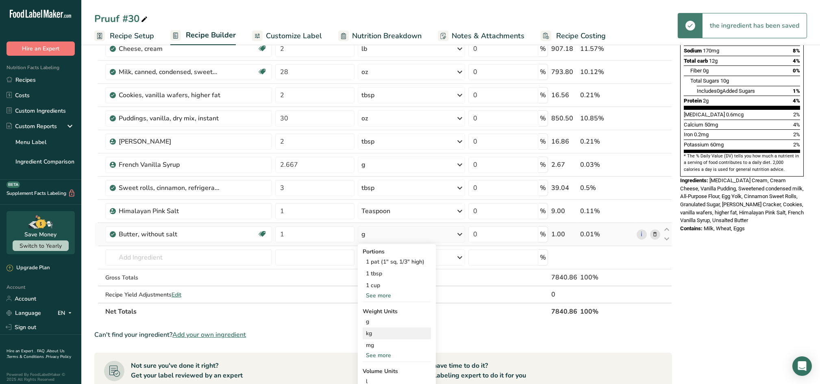
scroll to position [163, 0]
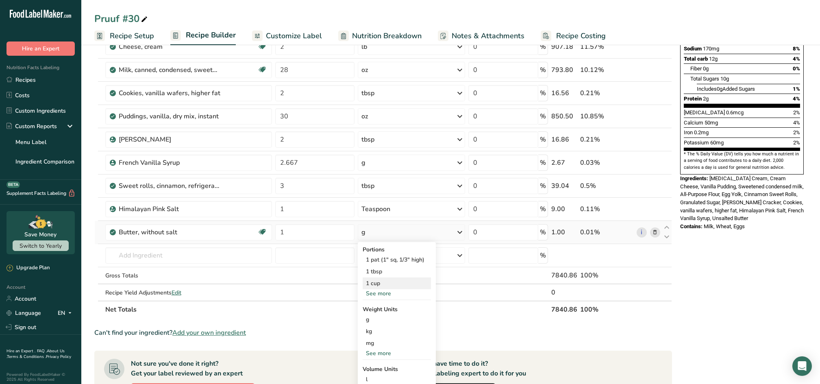
click at [375, 282] on div "1 cup" at bounding box center [396, 283] width 68 height 12
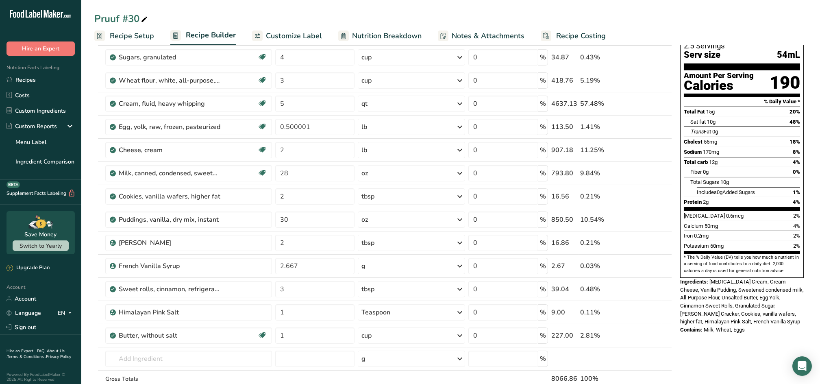
scroll to position [0, 0]
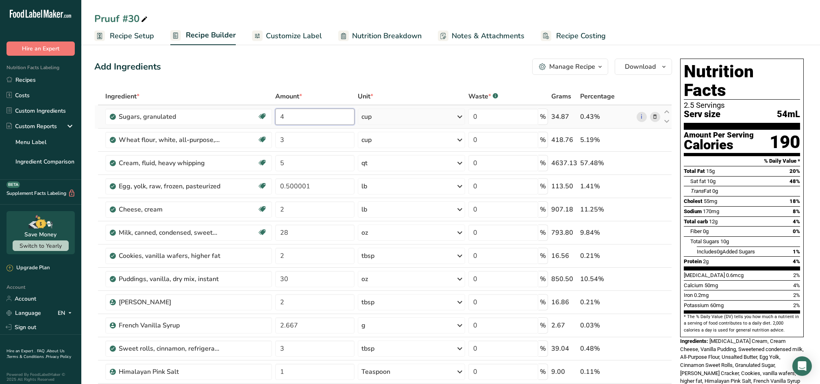
click at [327, 117] on input "4" at bounding box center [314, 116] width 79 height 16
type input "8"
click at [319, 327] on input "2.667" at bounding box center [314, 325] width 79 height 16
drag, startPoint x: 317, startPoint y: 321, endPoint x: 230, endPoint y: 310, distance: 87.8
click at [230, 310] on tbody "Sugars, granulated Dairy free Gluten free Vegan Vegetarian Soy free 8 cup Porti…" at bounding box center [383, 284] width 577 height 358
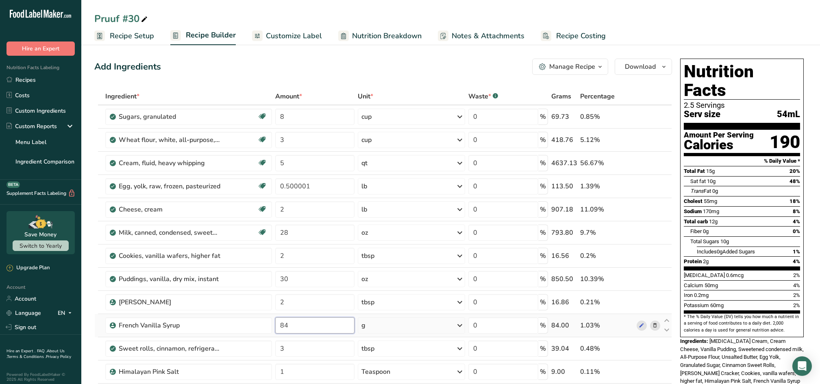
type input "84"
click at [654, 300] on icon at bounding box center [655, 302] width 6 height 9
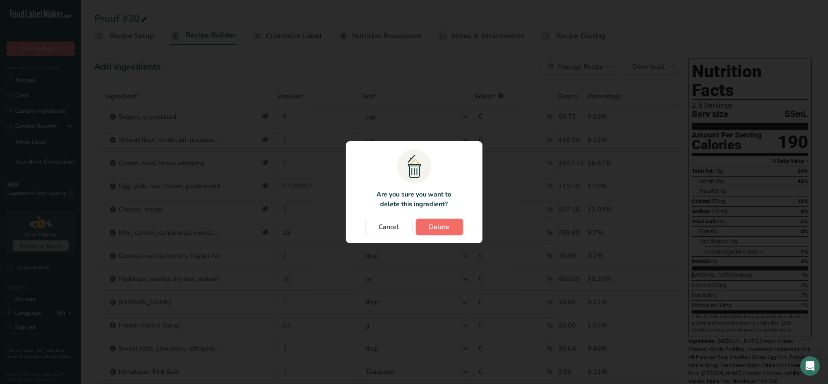
click at [438, 229] on span "Delete" at bounding box center [439, 227] width 20 height 10
type input "84"
type input "3"
type input "1"
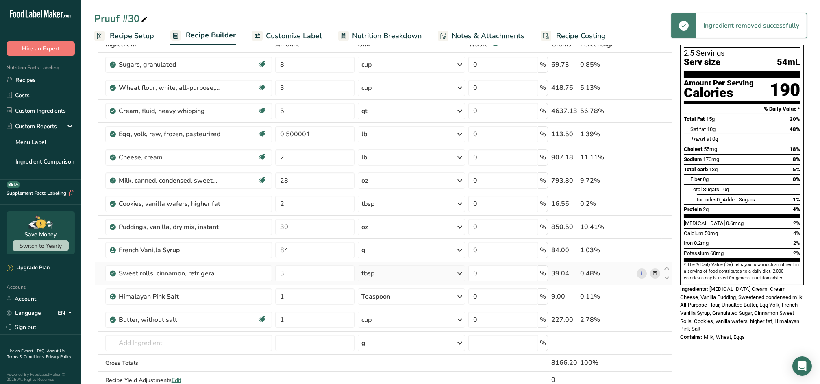
scroll to position [54, 0]
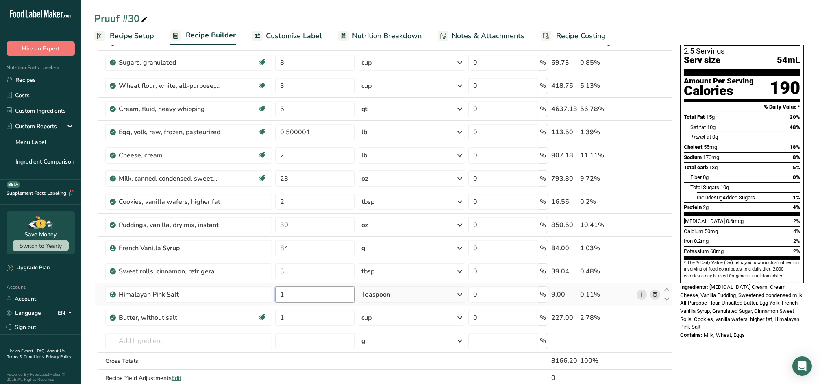
click at [303, 289] on input "1" at bounding box center [314, 294] width 79 height 16
type input "2"
click at [317, 112] on input "5" at bounding box center [314, 109] width 79 height 16
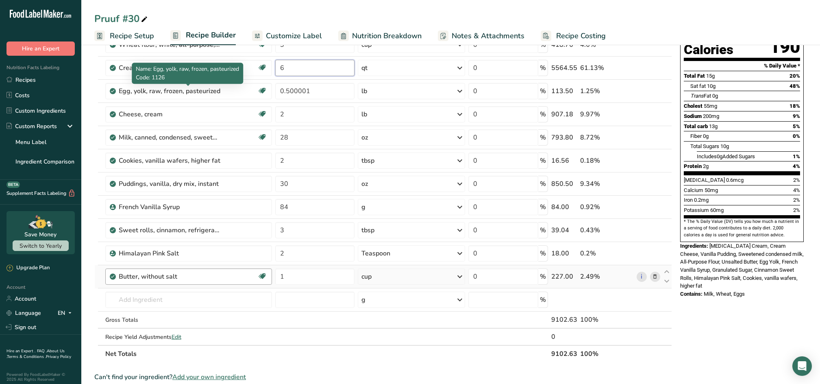
scroll to position [217, 0]
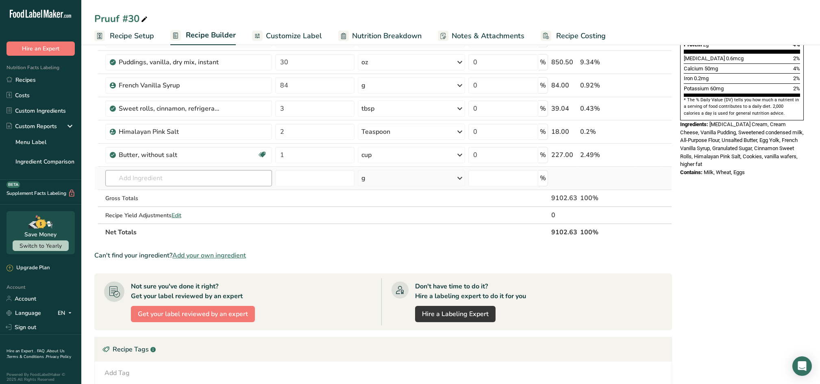
type input "6"
click at [158, 171] on div "Ingredient * Amount * Unit * Waste * .a-a{fill:#347362;}.b-a{fill:#fff;} Grams …" at bounding box center [382, 55] width 577 height 369
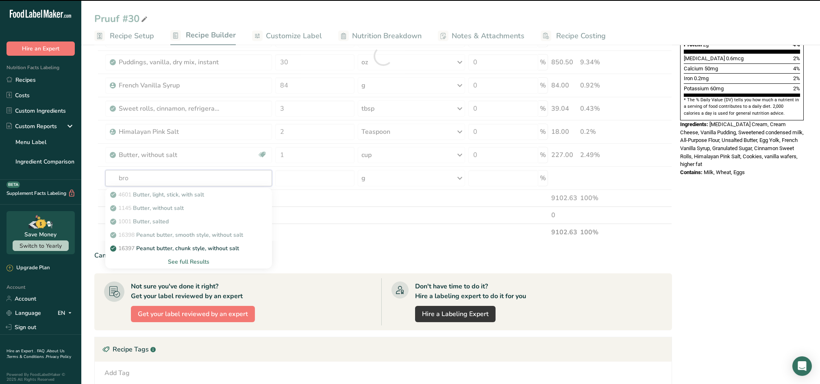
type input "brow"
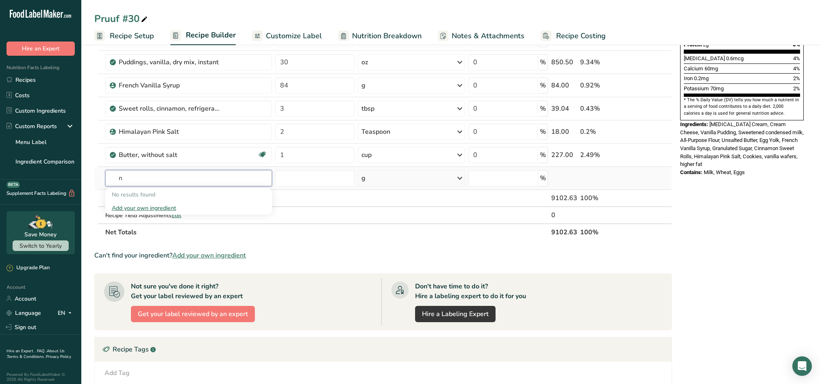
type input "n"
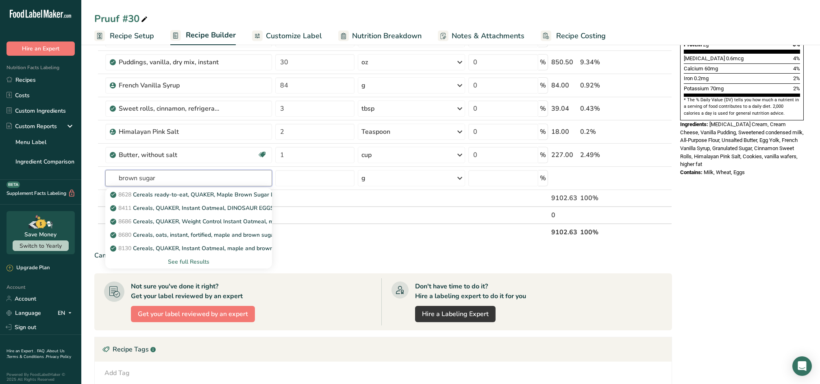
type input "brown sugar"
click at [181, 260] on div "See full Results" at bounding box center [189, 261] width 154 height 9
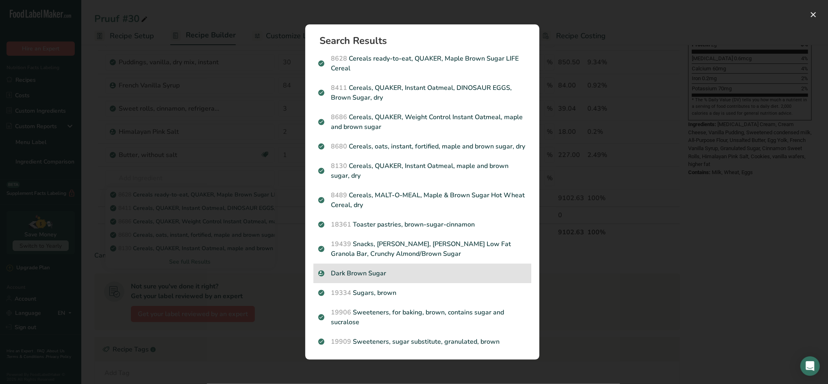
click at [369, 272] on p "Dark Brown Sugar" at bounding box center [422, 273] width 208 height 10
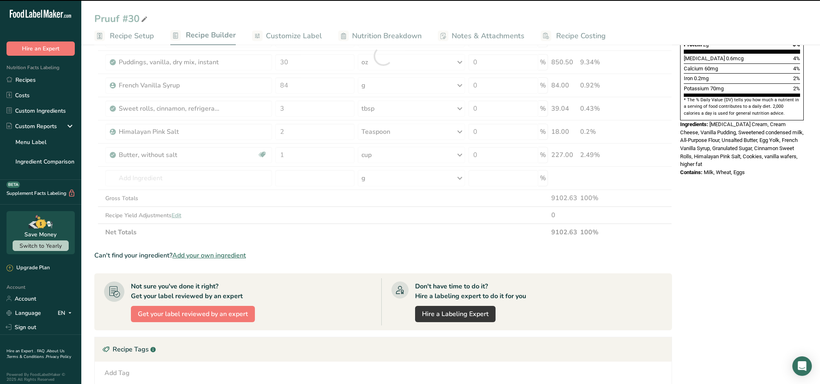
type input "0"
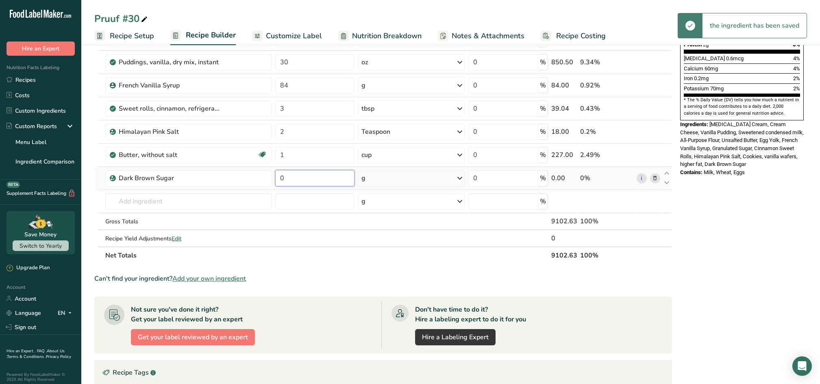
click at [299, 176] on input "0" at bounding box center [314, 178] width 79 height 16
type input "42"
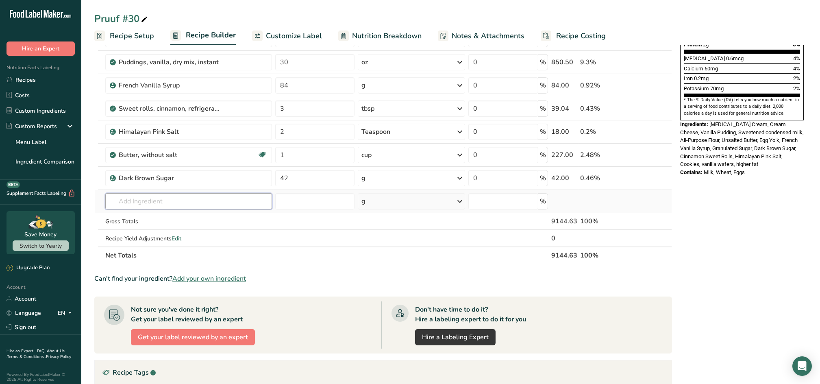
click at [190, 207] on input "text" at bounding box center [188, 201] width 167 height 16
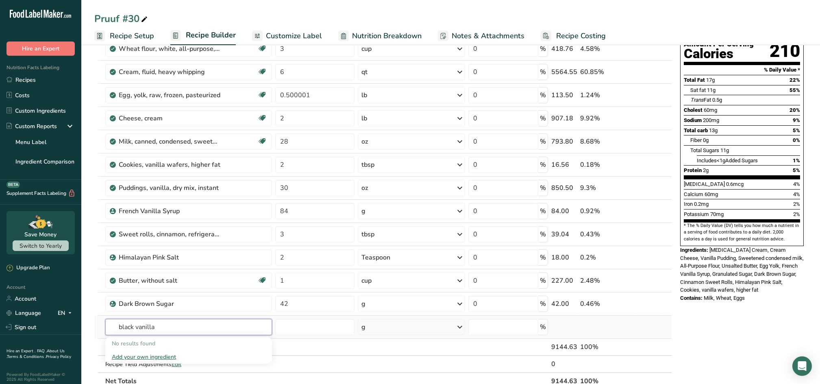
scroll to position [108, 0]
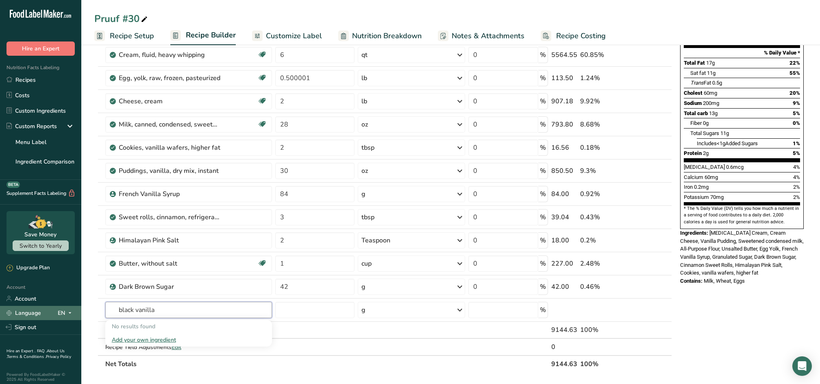
drag, startPoint x: 168, startPoint y: 313, endPoint x: 68, endPoint y: 310, distance: 100.4
click at [68, 310] on div ".a-20{fill:#fff;} Hire an Expert Nutrition Facts Labeling Recipes Costs Custom …" at bounding box center [410, 279] width 820 height 774
drag, startPoint x: 134, startPoint y: 308, endPoint x: 82, endPoint y: 306, distance: 51.6
click at [83, 307] on section "Add Ingredients Manage Recipe Delete Recipe Duplicate Recipe Scale Recipe Save …" at bounding box center [450, 299] width 738 height 731
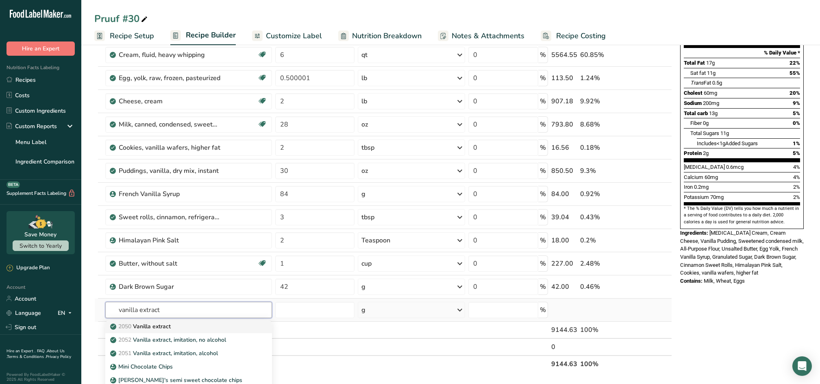
type input "vanilla extract"
click at [152, 323] on p "2050 Vanilla extract" at bounding box center [141, 326] width 59 height 9
type input "Vanilla extract"
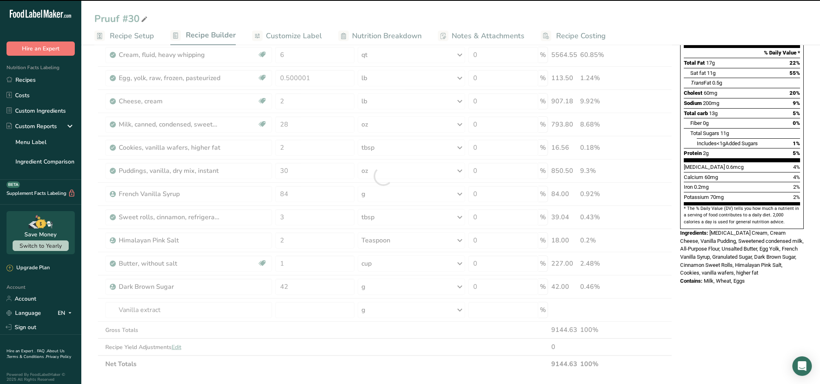
type input "0"
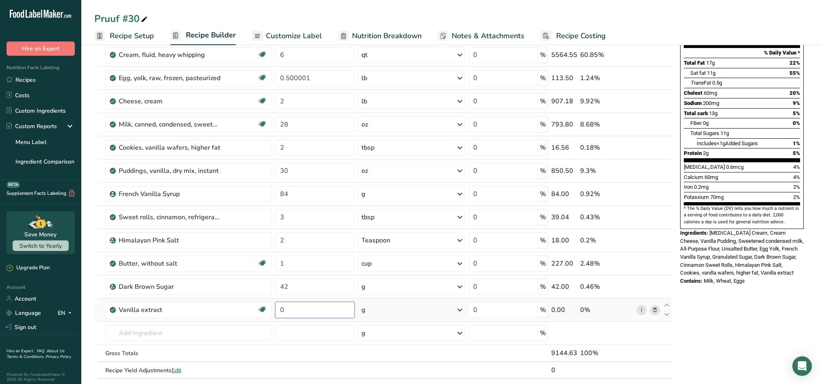
click at [332, 310] on input "0" at bounding box center [314, 310] width 79 height 16
type input "42"
click at [794, 285] on div "Nutrition Facts 2.5 Servings Serv size 61mL Amount Per Serving Calories 210 % D…" at bounding box center [742, 311] width 130 height 729
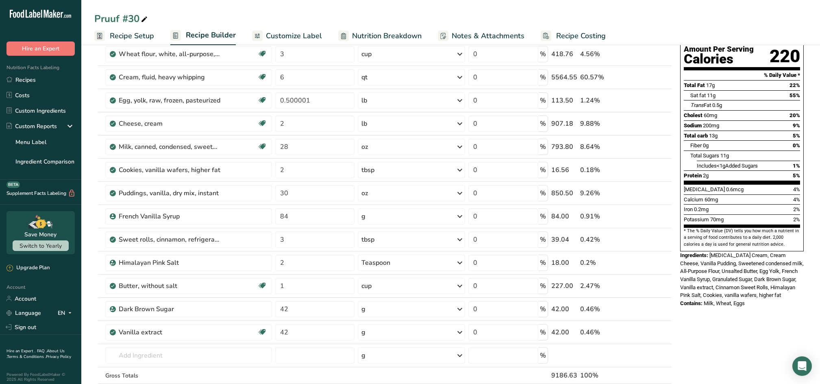
scroll to position [0, 0]
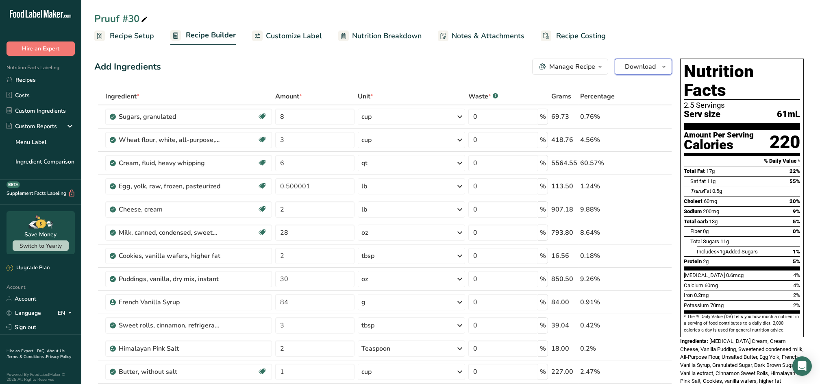
click at [648, 67] on span "Download" at bounding box center [640, 67] width 31 height 10
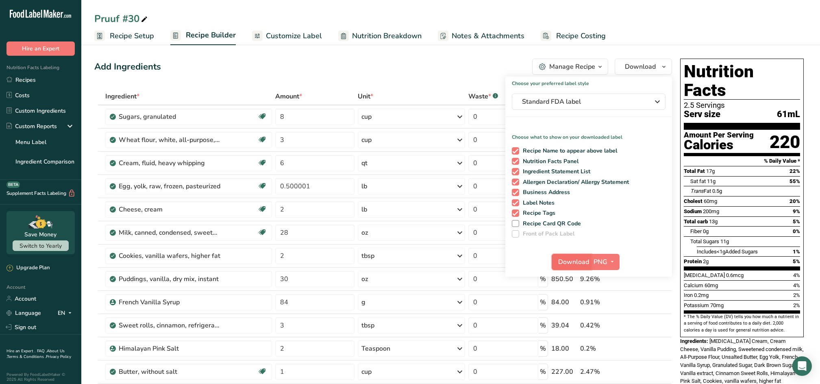
click at [575, 267] on button "Download" at bounding box center [571, 262] width 40 height 16
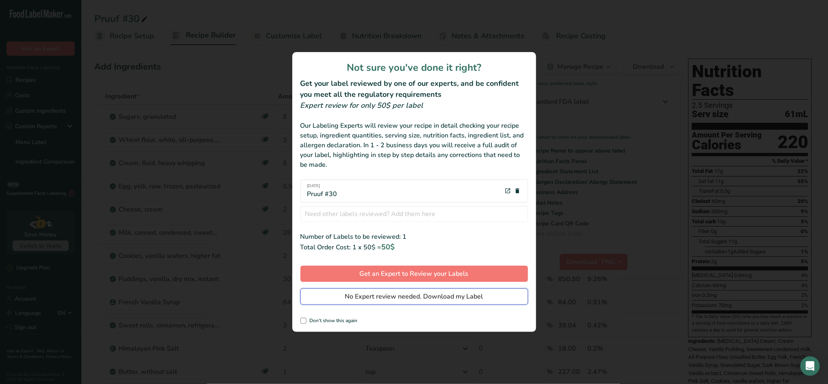
click at [404, 298] on span "No Expert review needed. Download my Label" at bounding box center [414, 296] width 138 height 10
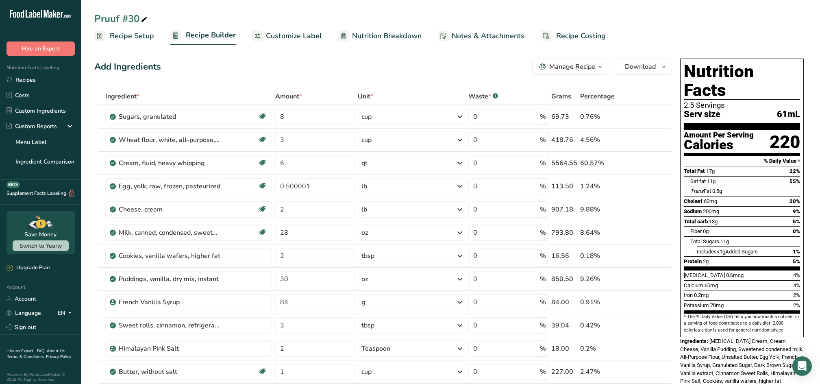
click at [526, 13] on div "Pruuf #30" at bounding box center [450, 18] width 738 height 15
click at [19, 76] on link "Recipes" at bounding box center [40, 79] width 81 height 15
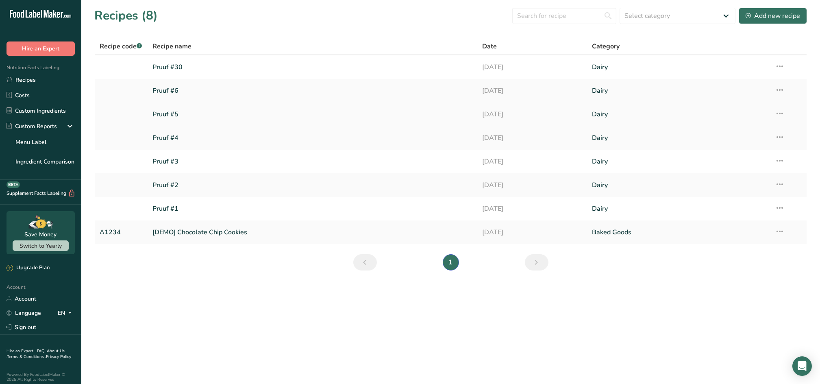
click at [168, 115] on link "Pruuf #5" at bounding box center [311, 114] width 319 height 17
click at [166, 186] on link "Pruuf #2" at bounding box center [311, 184] width 319 height 17
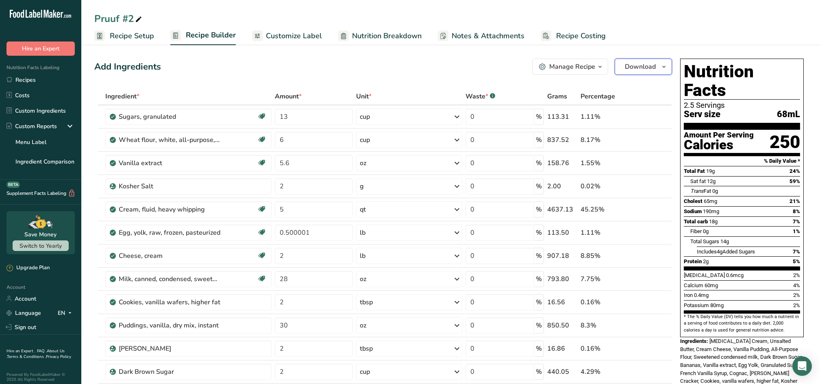
click at [647, 66] on span "Download" at bounding box center [640, 67] width 31 height 10
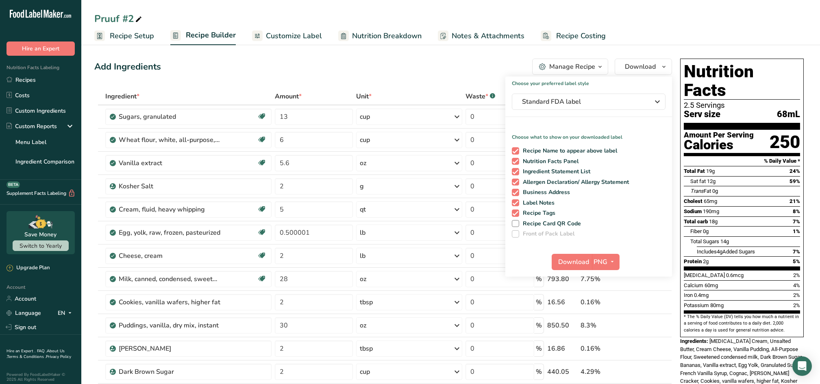
click at [508, 59] on div "Add Ingredients Manage Recipe Delete Recipe Duplicate Recipe Scale Recipe Save …" at bounding box center [382, 67] width 577 height 16
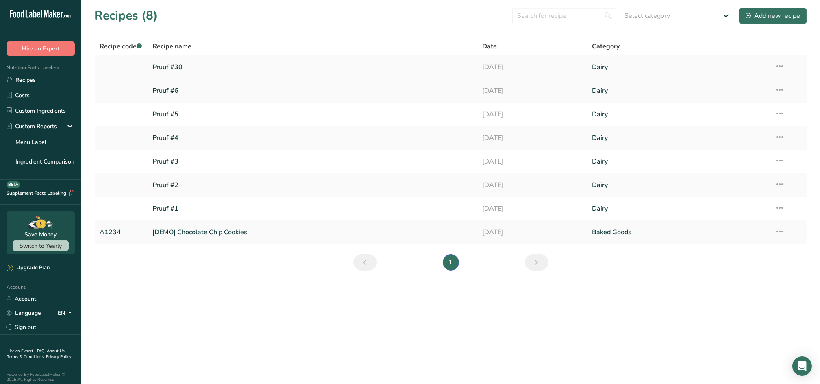
click at [181, 67] on link "Pruuf #30" at bounding box center [311, 67] width 319 height 17
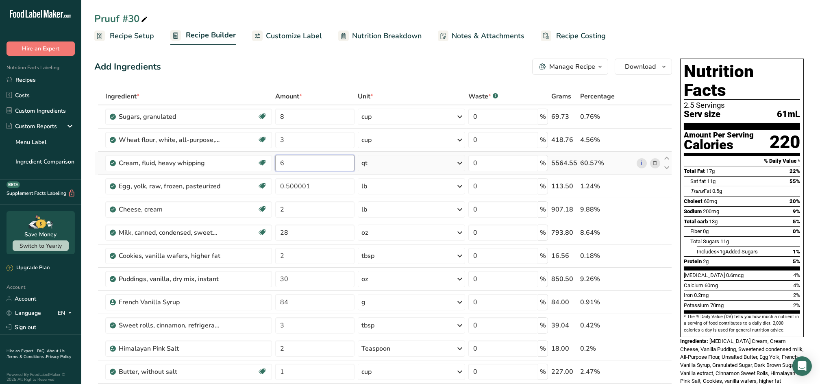
click at [290, 163] on input "6" at bounding box center [314, 163] width 79 height 16
type input "5"
click at [653, 255] on icon at bounding box center [655, 256] width 6 height 9
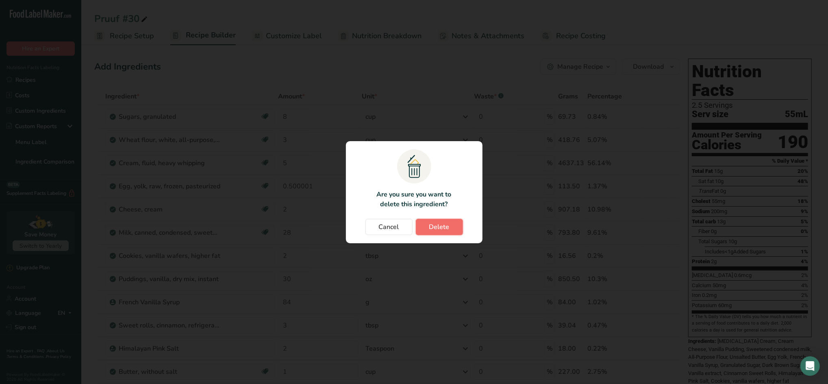
click at [438, 229] on span "Delete" at bounding box center [439, 227] width 20 height 10
type input "30"
type input "84"
type input "3"
type input "2"
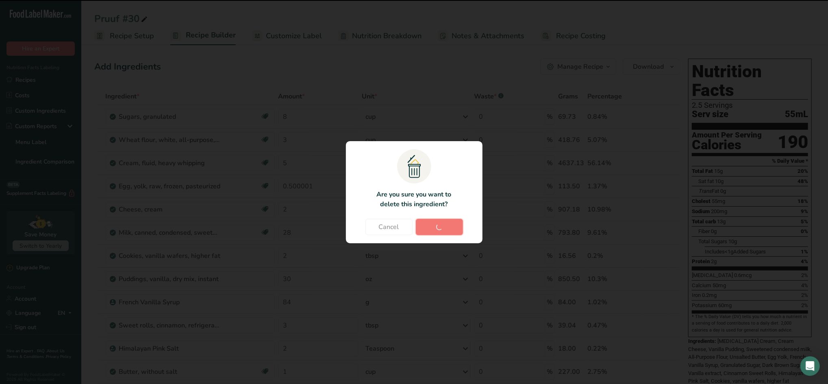
type input "1"
type input "42"
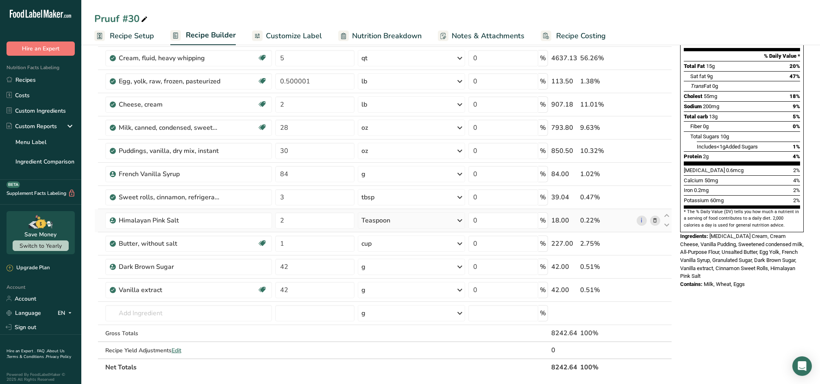
scroll to position [108, 0]
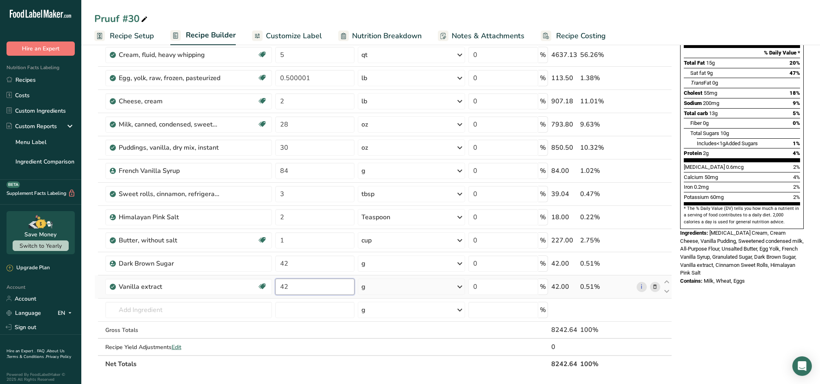
click at [297, 289] on input "42" at bounding box center [314, 286] width 79 height 16
type input "4"
type input "84"
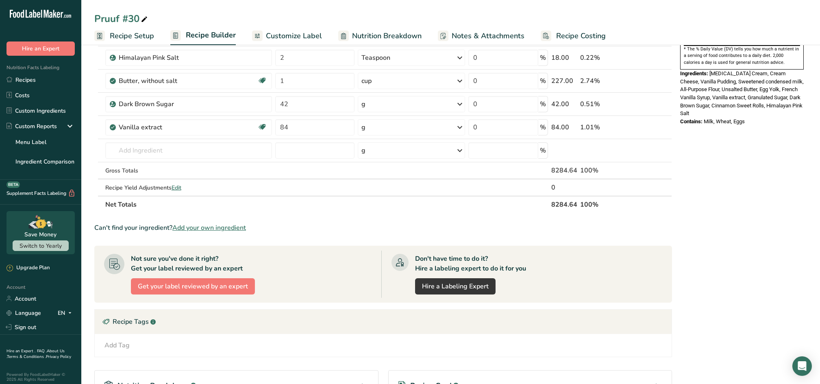
scroll to position [0, 0]
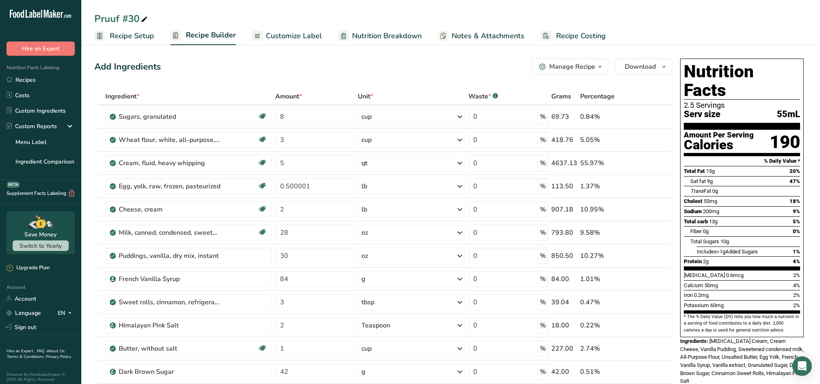
click at [795, 29] on ul "Recipe Setup Recipe Builder Customize Label Nutrition Breakdown Notes & Attachm…" at bounding box center [450, 35] width 738 height 19
click at [631, 63] on span "Download" at bounding box center [640, 67] width 31 height 10
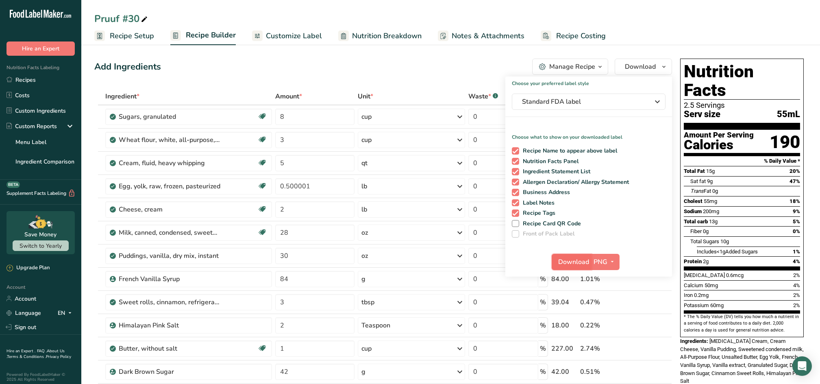
click at [584, 263] on span "Download" at bounding box center [573, 262] width 31 height 10
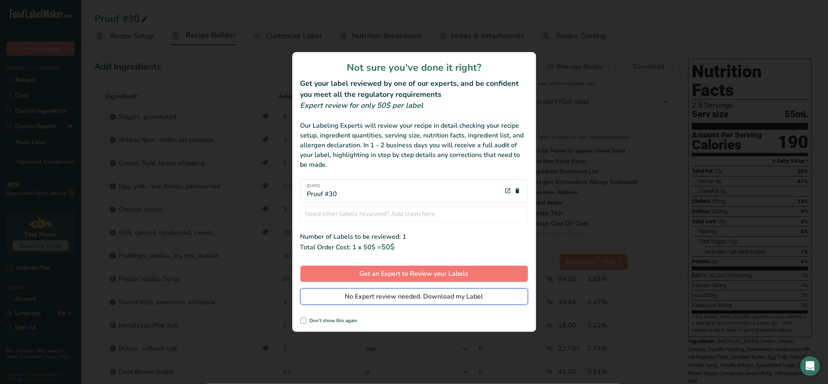
click at [354, 298] on span "No Expert review needed. Download my Label" at bounding box center [414, 296] width 138 height 10
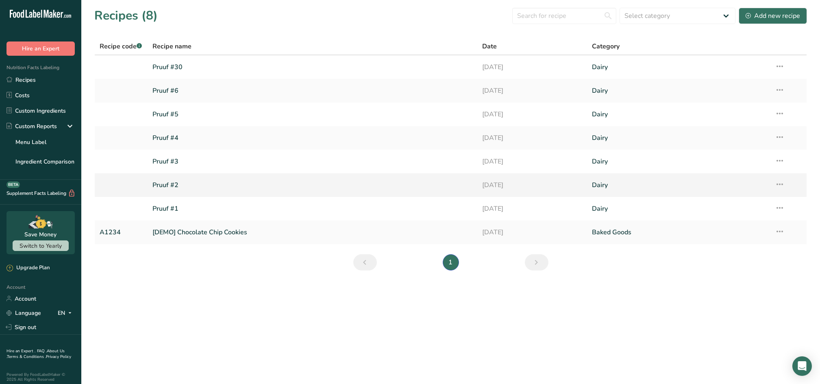
click at [201, 182] on link "Pruuf #2" at bounding box center [311, 184] width 319 height 17
click at [193, 72] on link "Pruuf #30" at bounding box center [311, 67] width 319 height 17
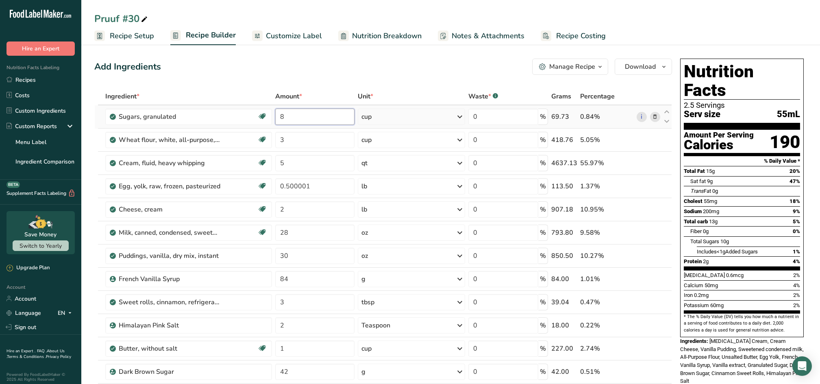
click at [294, 119] on input "8" at bounding box center [314, 116] width 79 height 16
drag, startPoint x: 294, startPoint y: 119, endPoint x: 280, endPoint y: 122, distance: 13.6
click at [280, 122] on input "8" at bounding box center [314, 116] width 79 height 16
type input "13"
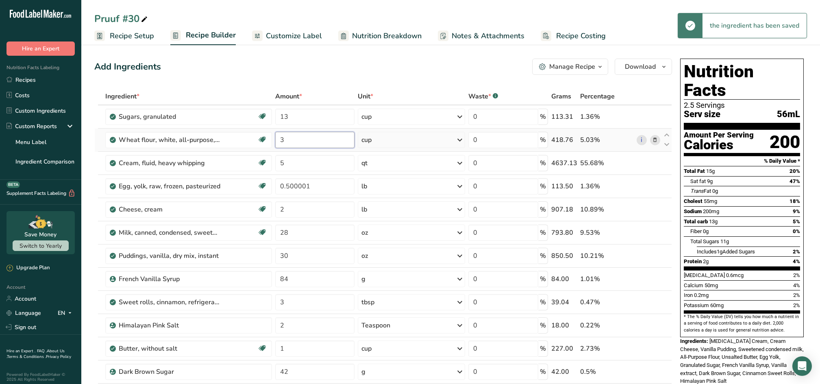
click at [312, 143] on input "3" at bounding box center [314, 140] width 79 height 16
type input "6"
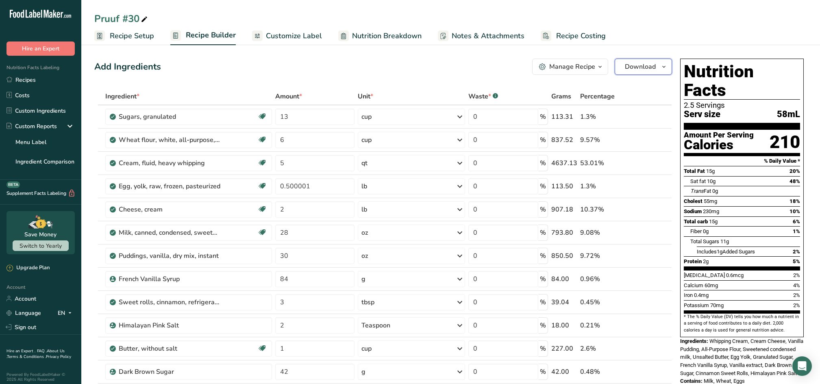
click at [642, 65] on span "Download" at bounding box center [640, 67] width 31 height 10
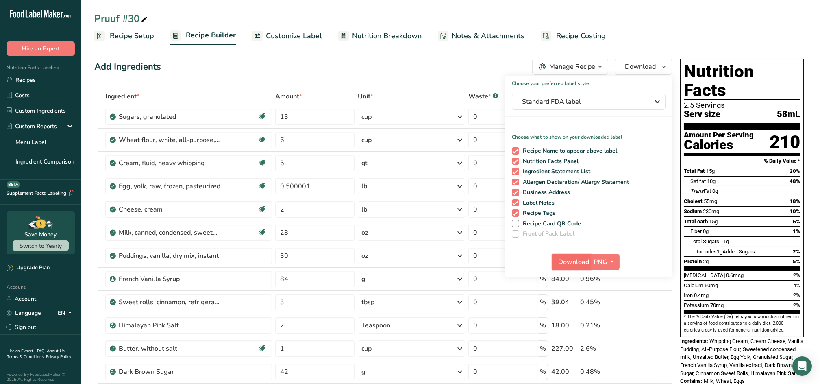
click at [587, 264] on span "Download" at bounding box center [573, 262] width 31 height 10
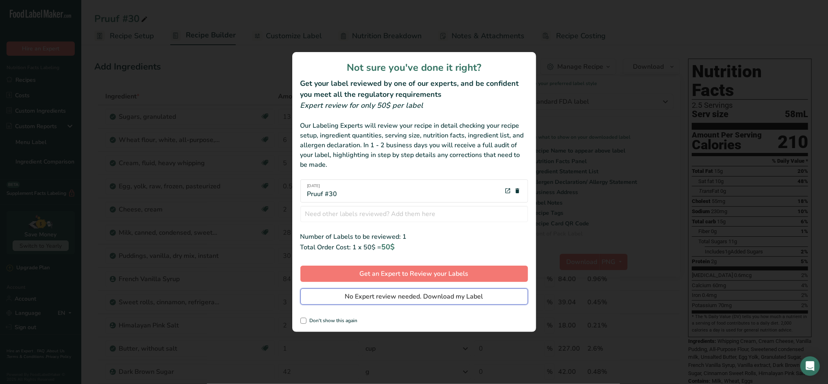
drag, startPoint x: 372, startPoint y: 296, endPoint x: 437, endPoint y: 191, distance: 123.6
click at [372, 297] on span "No Expert review needed. Download my Label" at bounding box center [414, 296] width 138 height 10
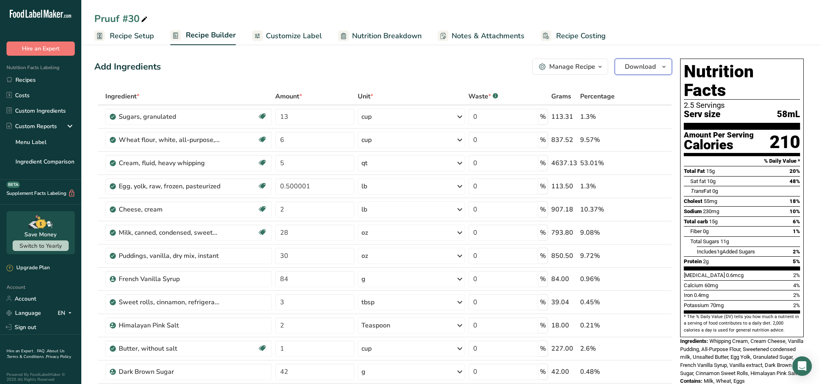
click at [641, 62] on span "Download" at bounding box center [640, 67] width 31 height 10
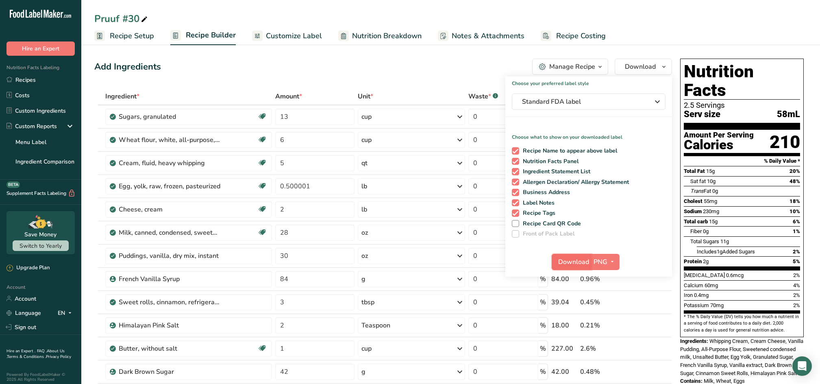
click at [578, 263] on span "Download" at bounding box center [573, 262] width 31 height 10
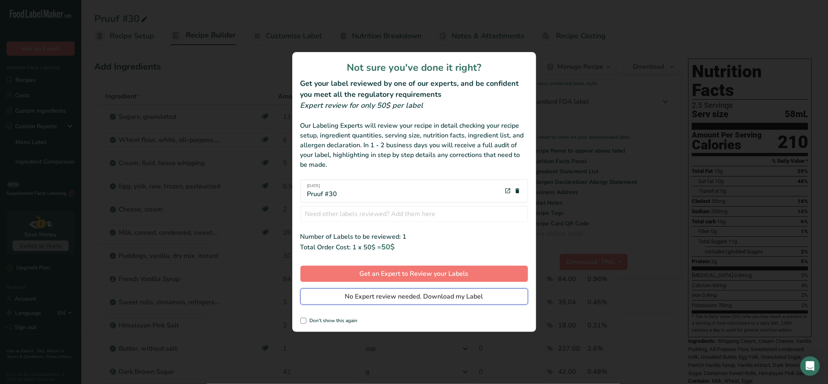
click at [332, 295] on button "No Expert review needed. Download my Label" at bounding box center [414, 296] width 228 height 16
